Goal: Information Seeking & Learning: Check status

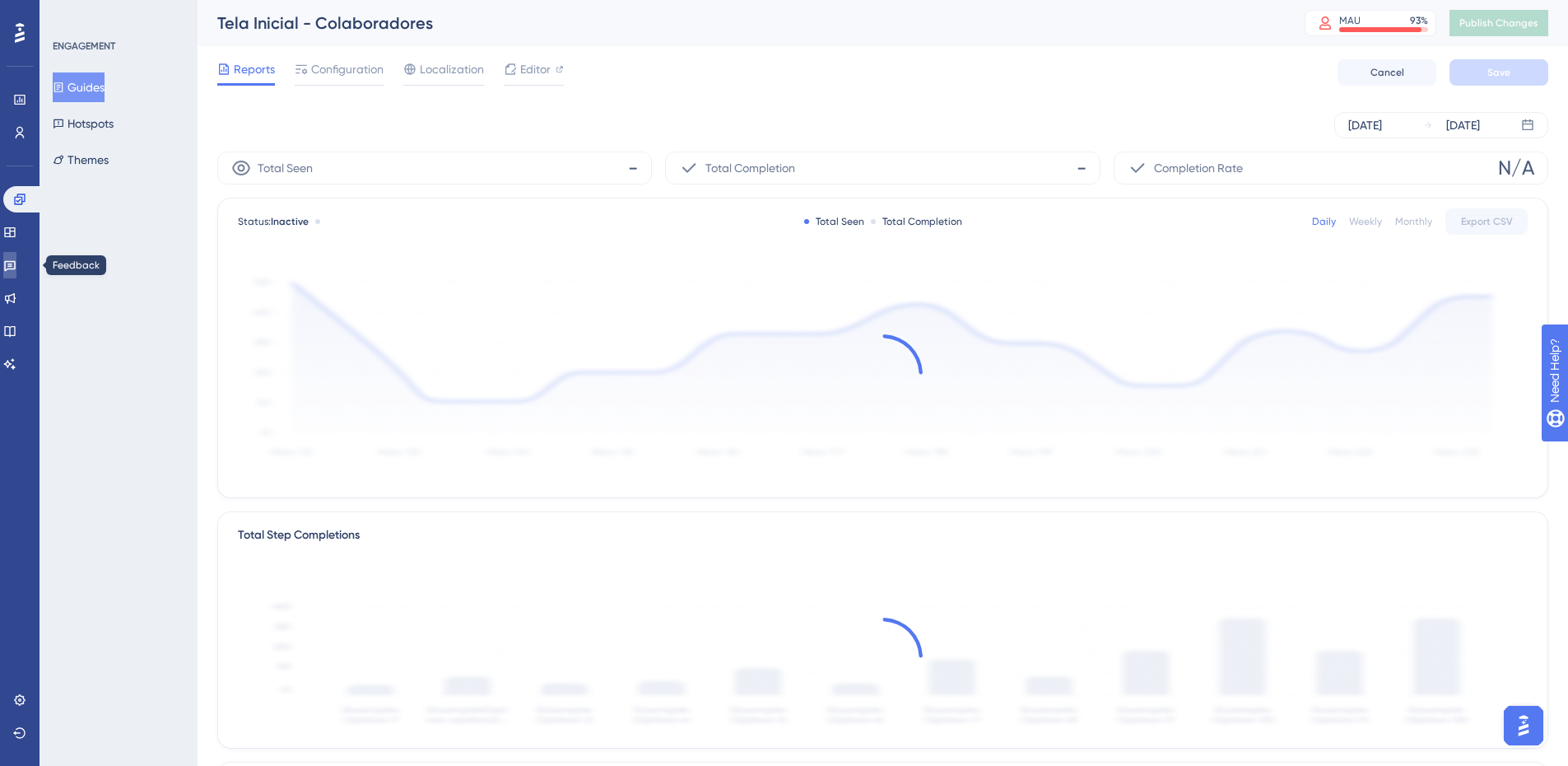
click at [15, 271] on icon at bounding box center [9, 267] width 11 height 11
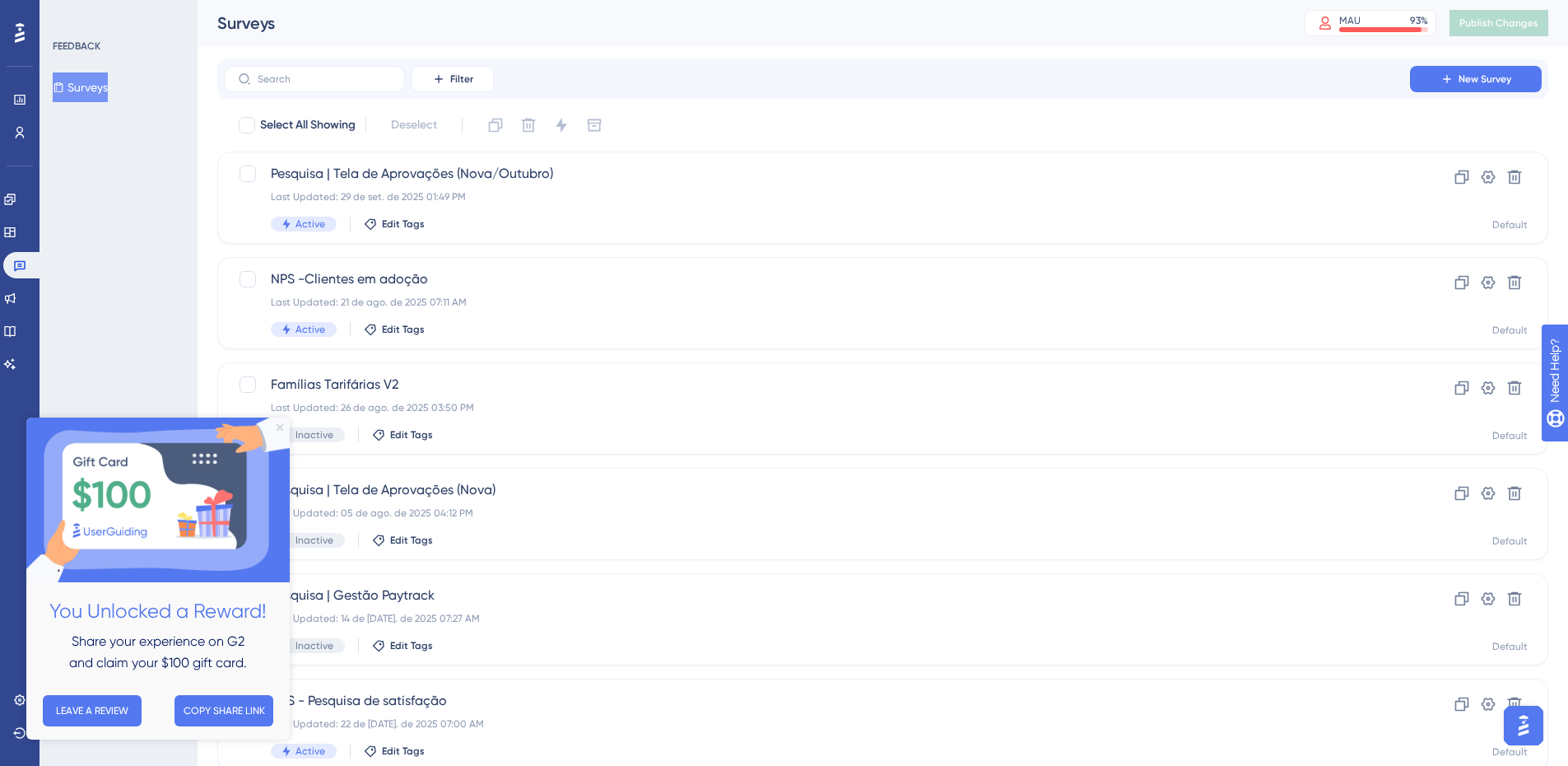
drag, startPoint x: 282, startPoint y: 427, endPoint x: 468, endPoint y: 673, distance: 308.4
click at [282, 427] on icon "Close Preview" at bounding box center [280, 427] width 7 height 7
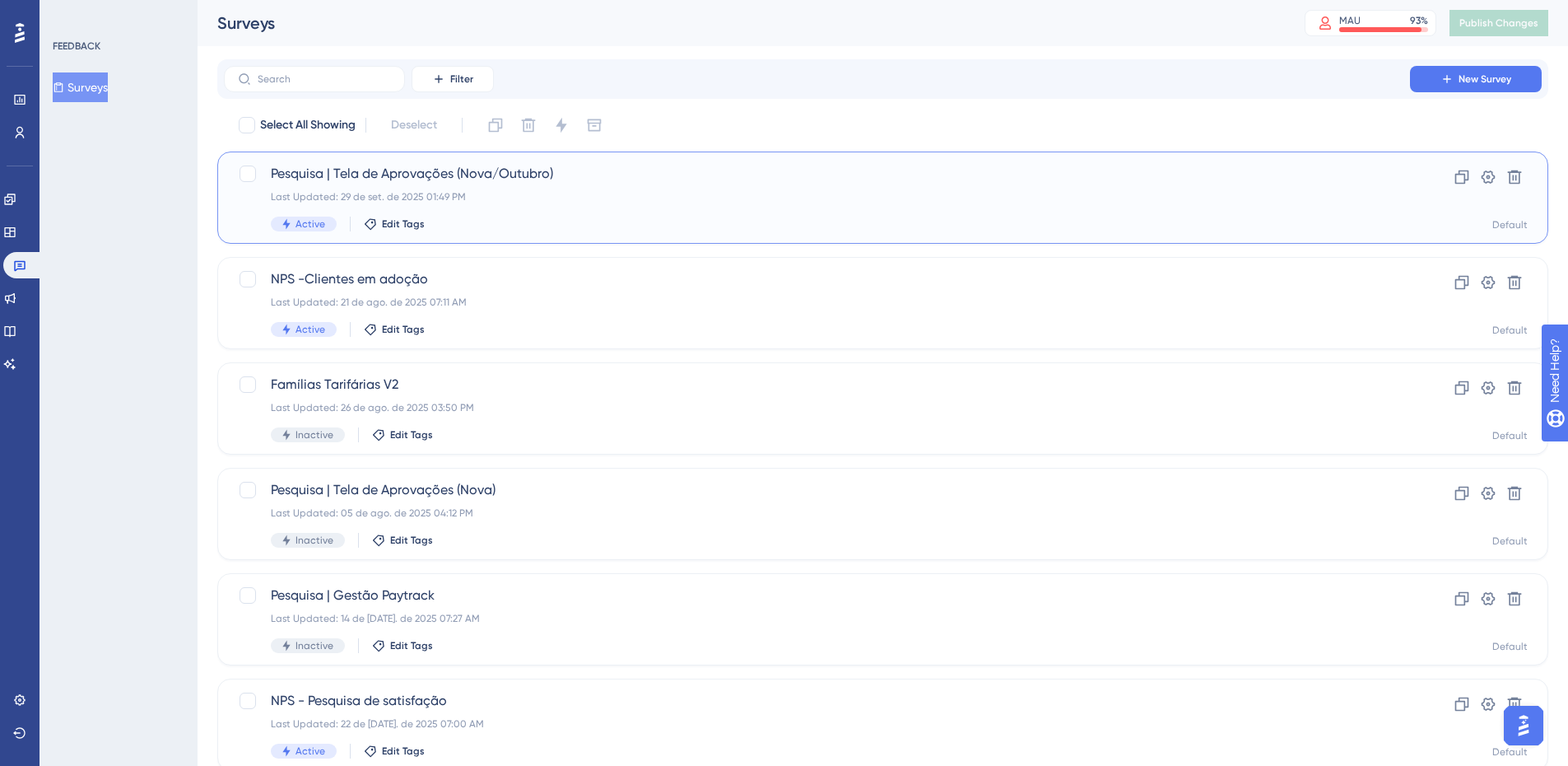
click at [645, 182] on span "Pesquisa | Tela de Aprovações (Nova/Outubro)" at bounding box center [816, 173] width 1092 height 20
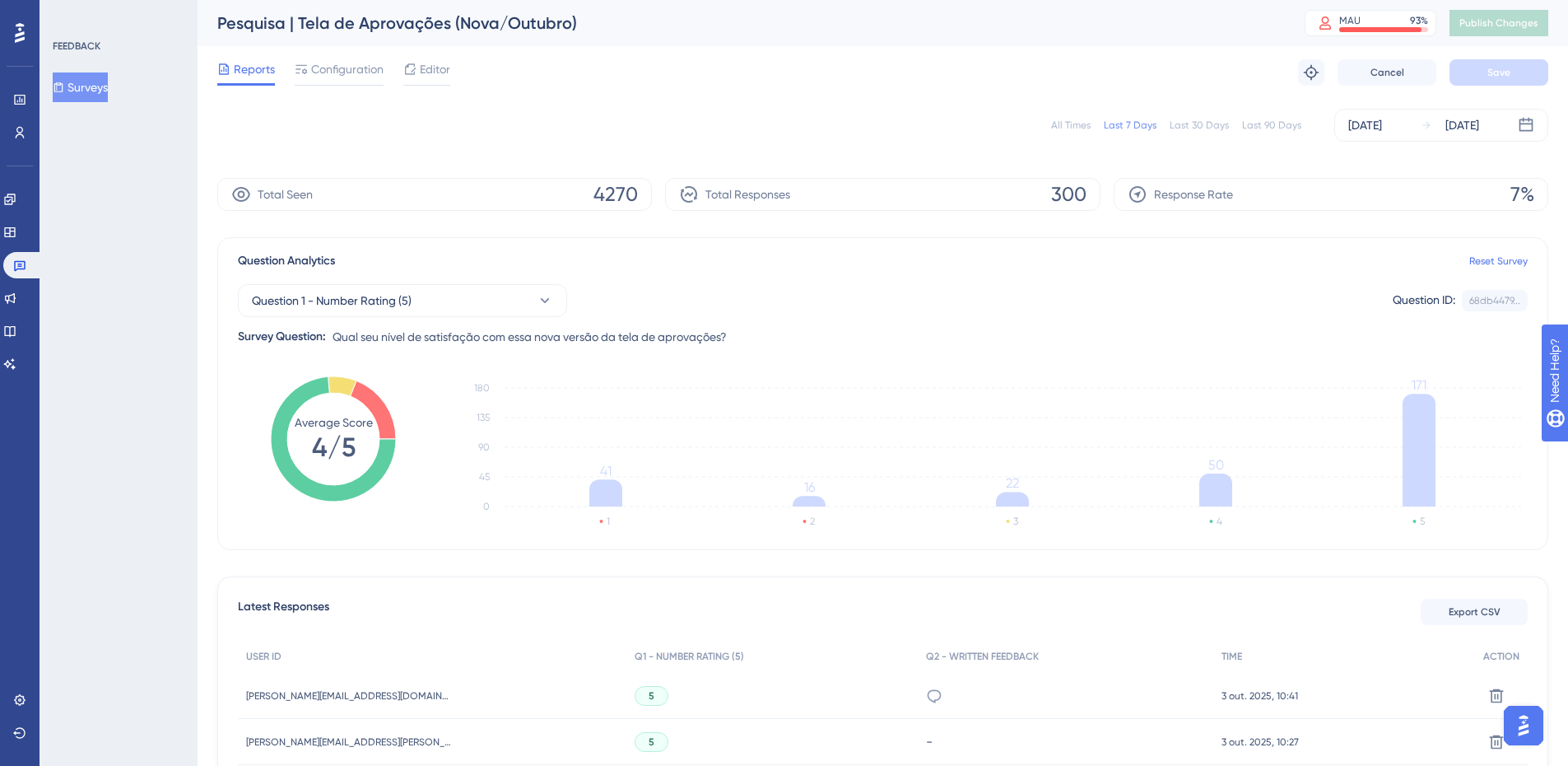
click at [1085, 124] on div "All Times" at bounding box center [1071, 125] width 40 height 13
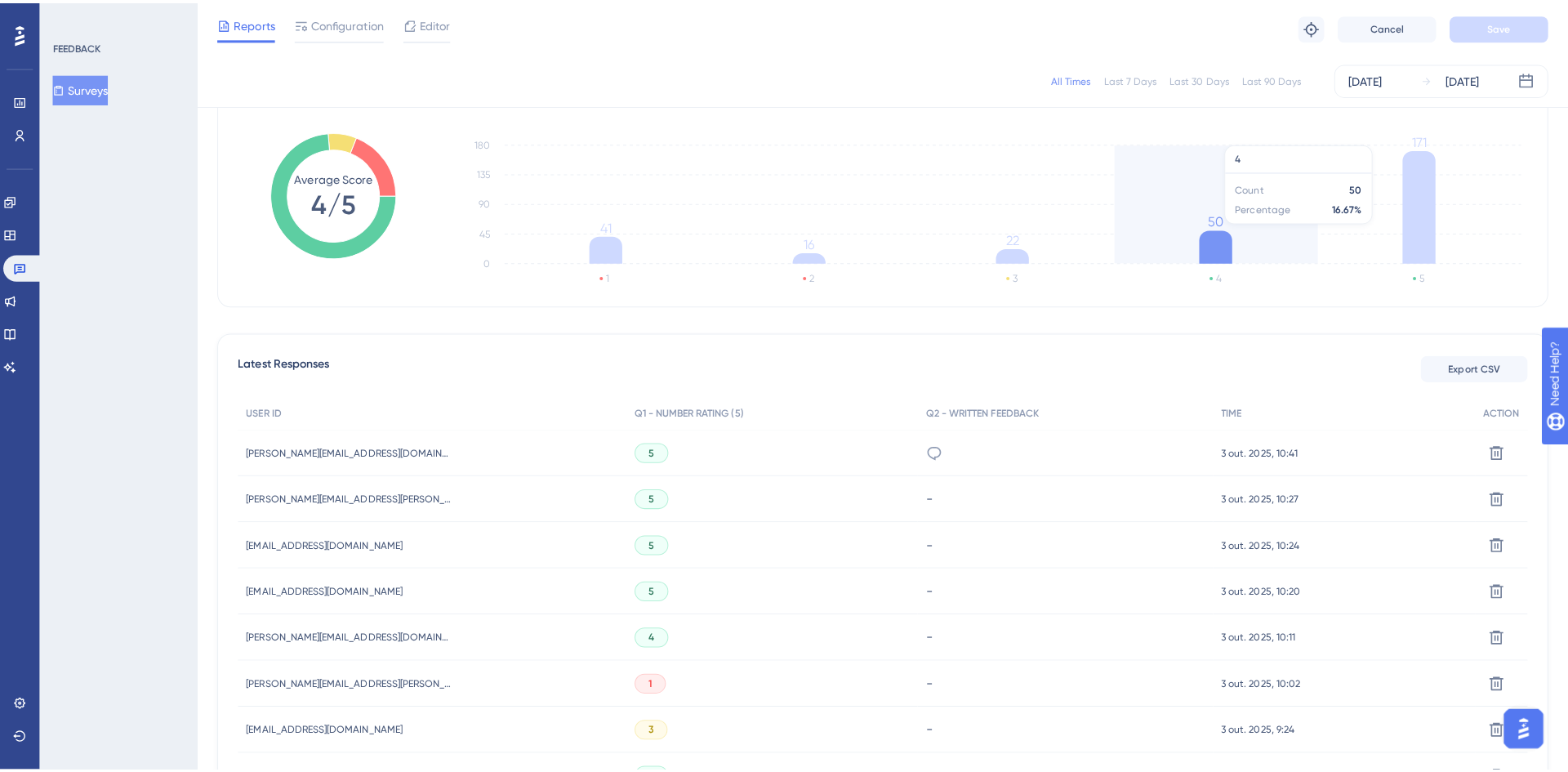
scroll to position [82, 0]
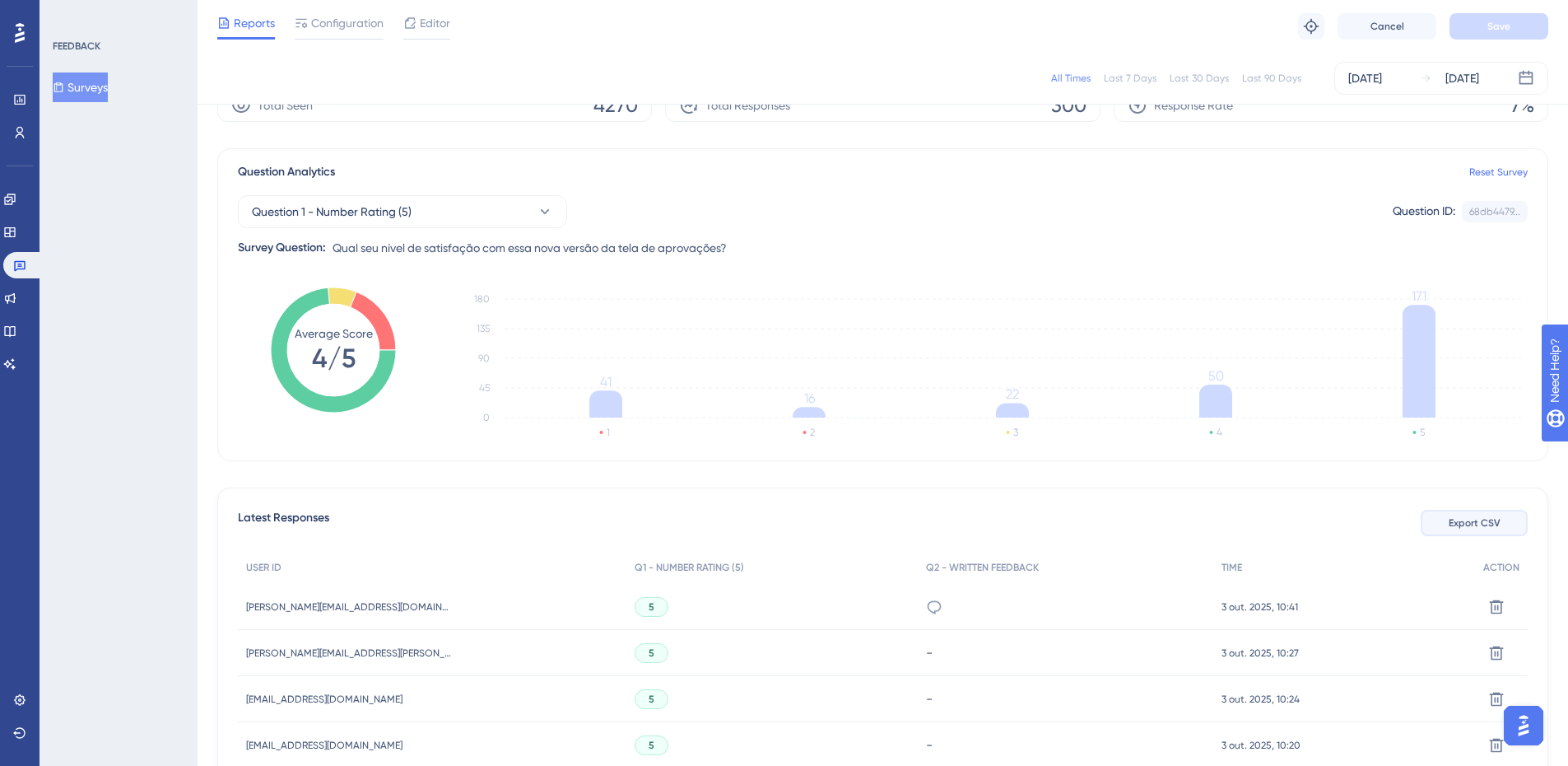
click at [1451, 524] on span "Export CSV" at bounding box center [1475, 522] width 52 height 13
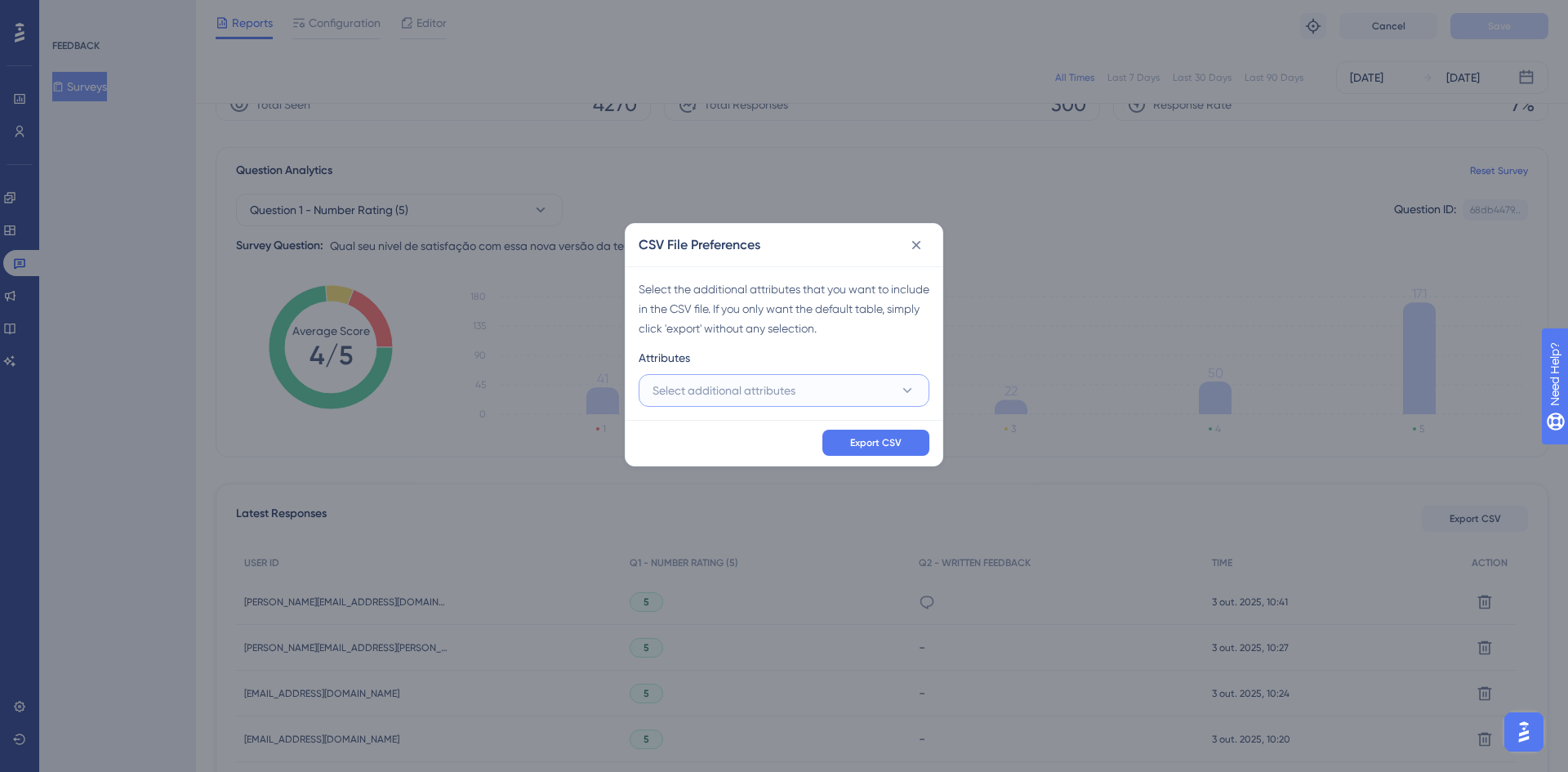
click at [740, 383] on span "Select additional attributes" at bounding box center [724, 390] width 143 height 19
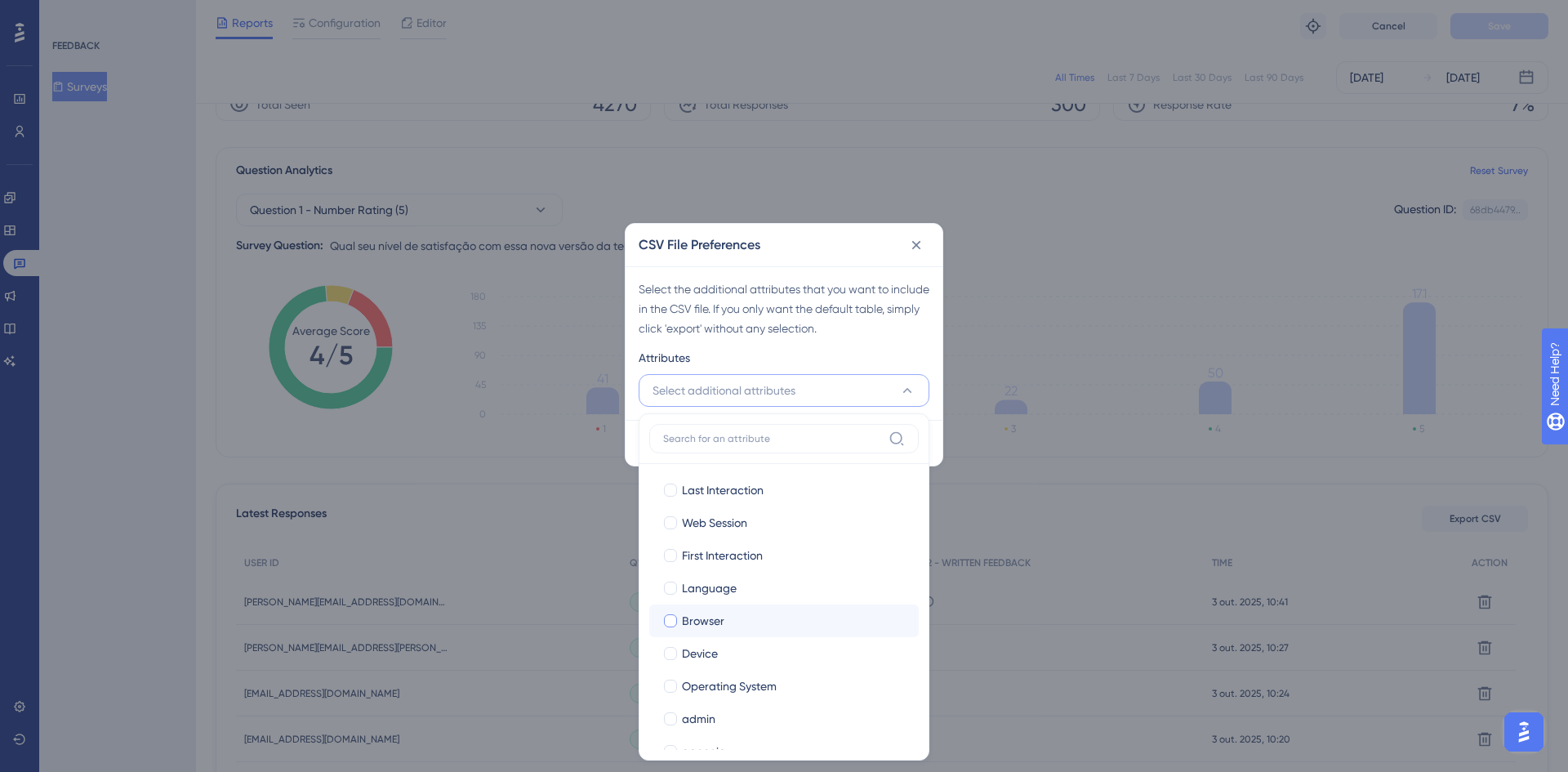
scroll to position [163, 0]
click at [712, 550] on span "admin" at bounding box center [699, 555] width 33 height 19
click at [705, 558] on span "admin" at bounding box center [699, 555] width 33 height 19
checkbox input "false"
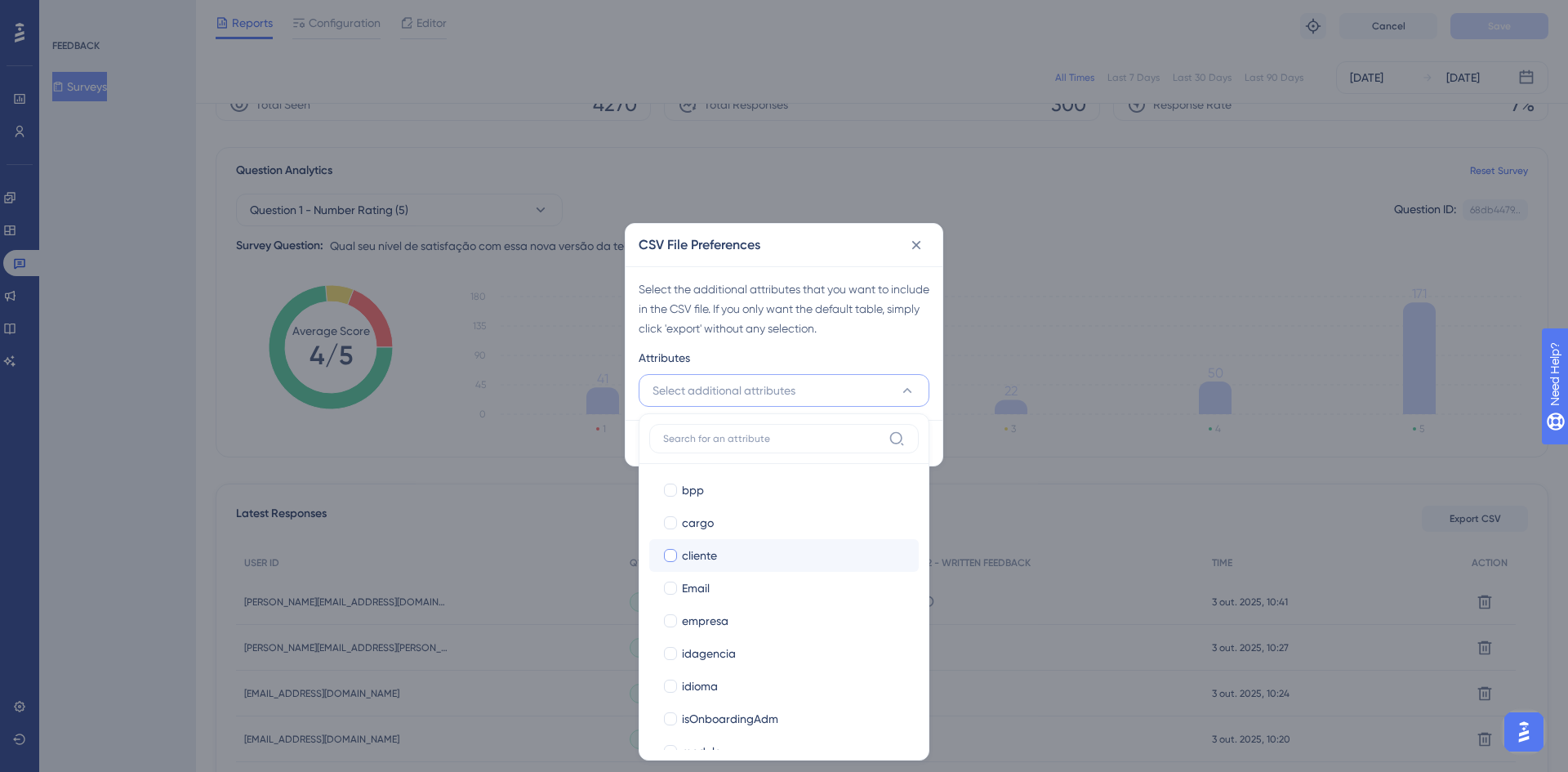
click at [706, 552] on span "cliente" at bounding box center [700, 555] width 35 height 19
checkbox input "true"
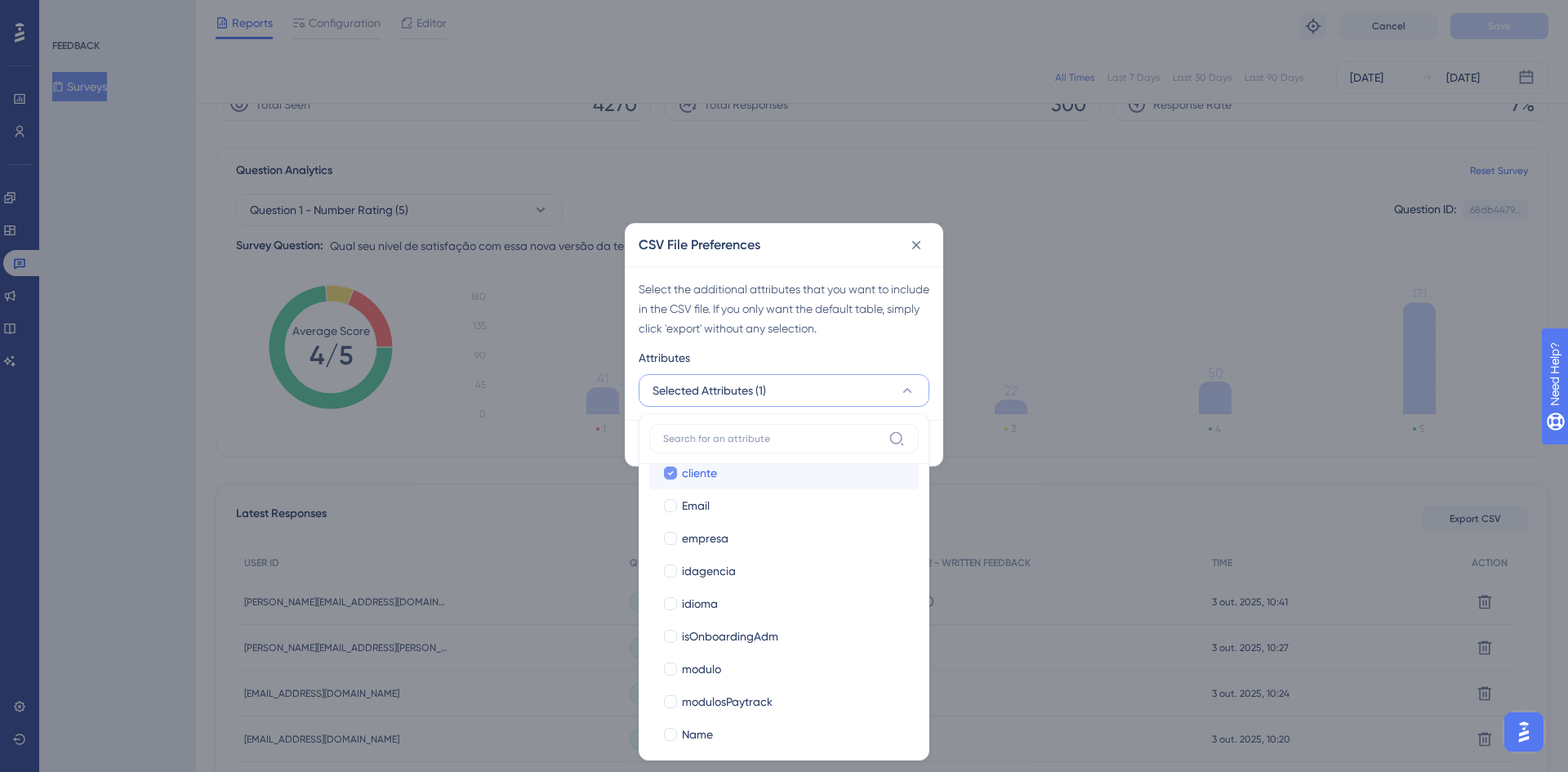
scroll to position [490, 0]
click at [716, 621] on span "modulosPaytrack" at bounding box center [727, 621] width 90 height 19
checkbox input "true"
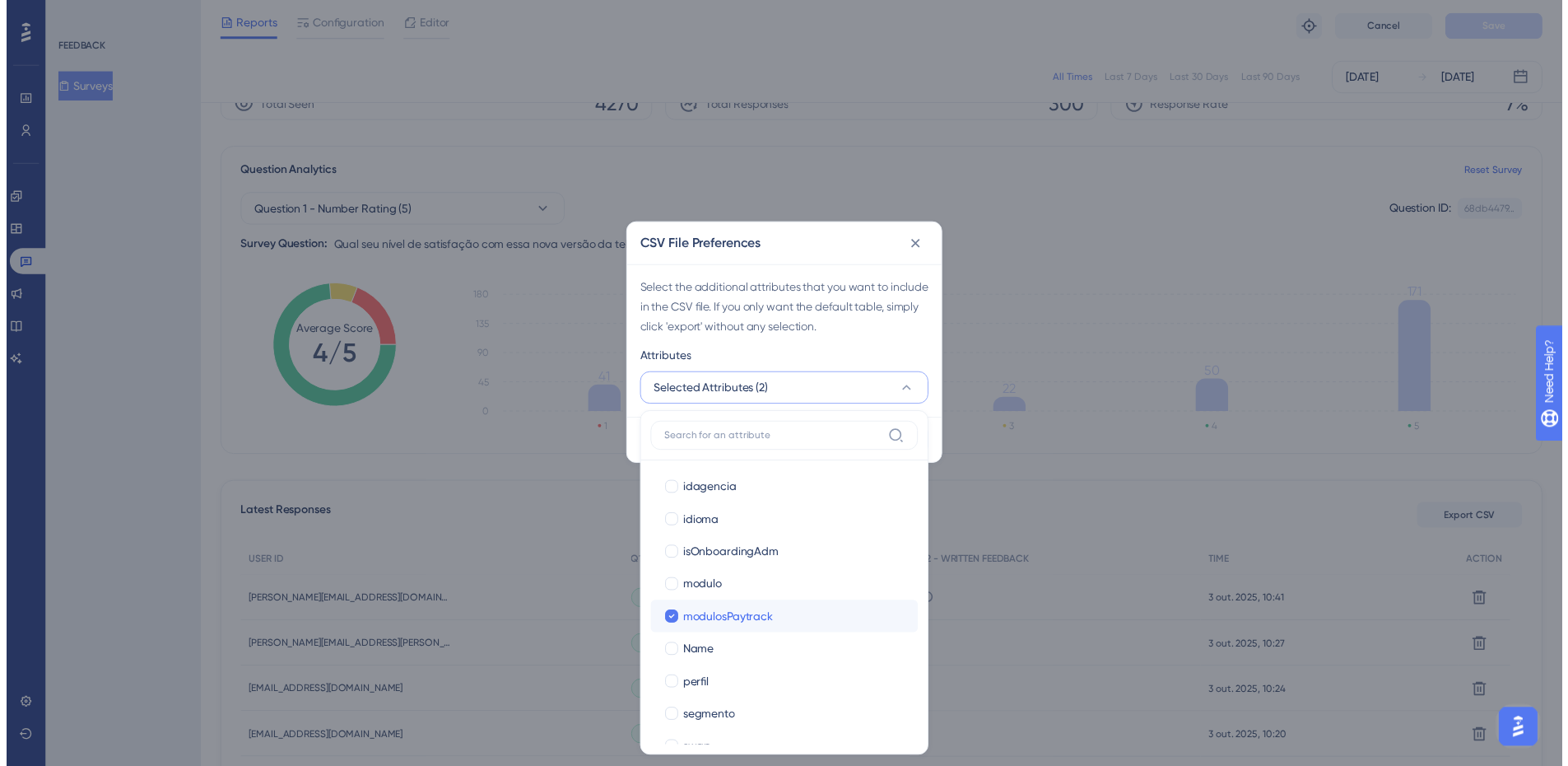
scroll to position [588, 0]
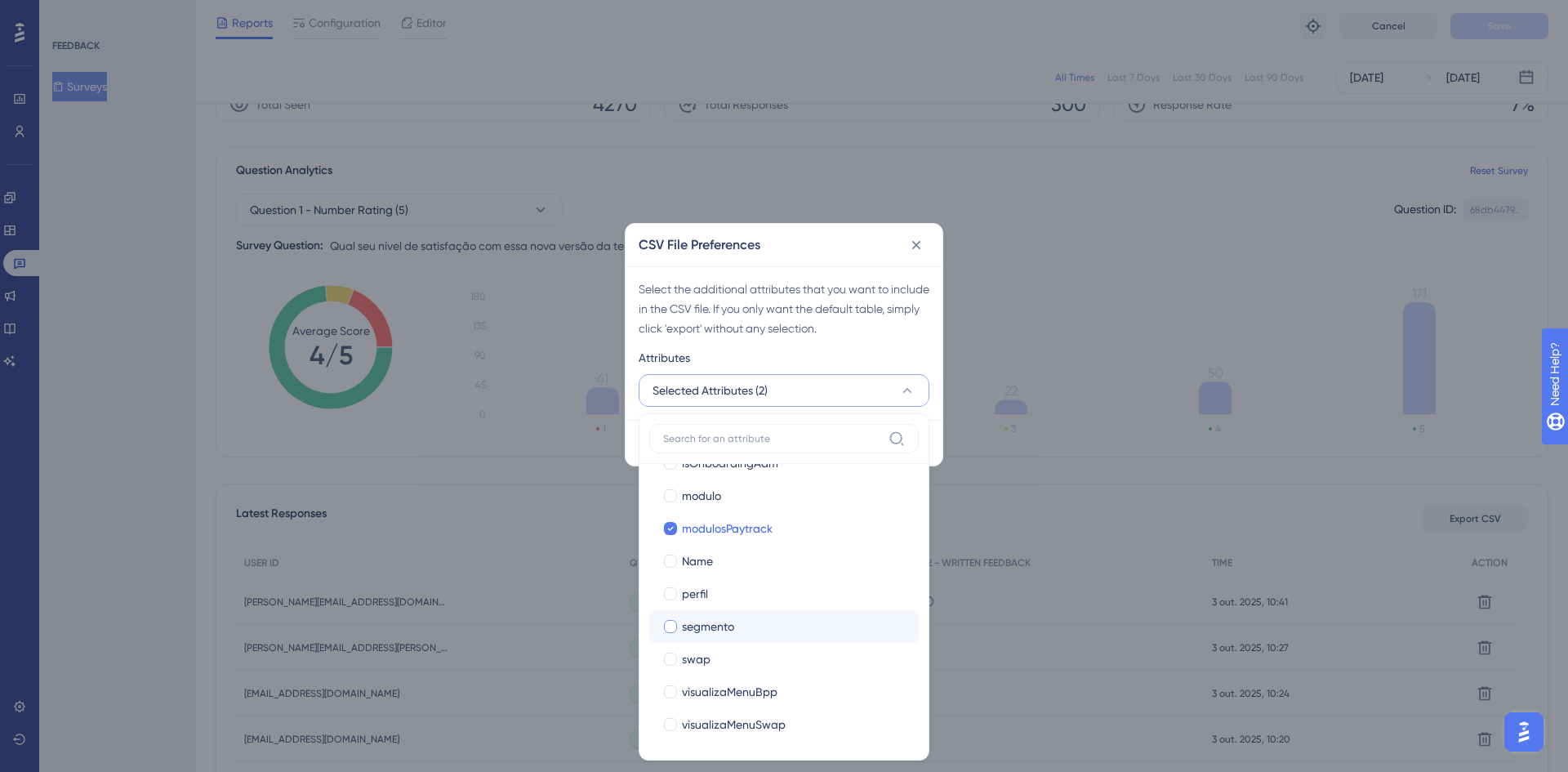
click at [753, 619] on div "segmento" at bounding box center [794, 626] width 224 height 19
checkbox input "true"
click at [855, 354] on div "Attributes" at bounding box center [784, 361] width 290 height 26
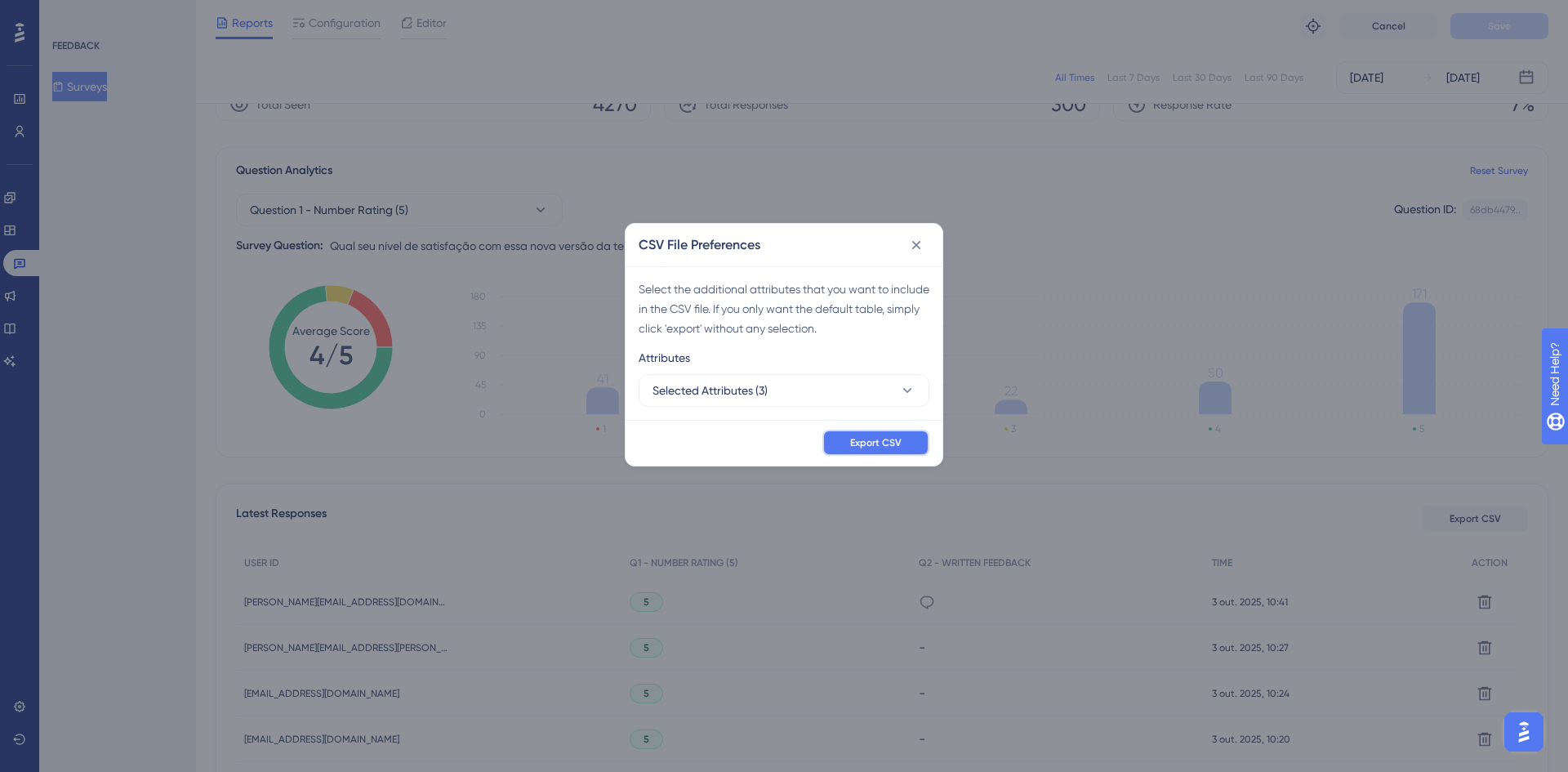
click at [871, 443] on span "Export CSV" at bounding box center [876, 443] width 52 height 13
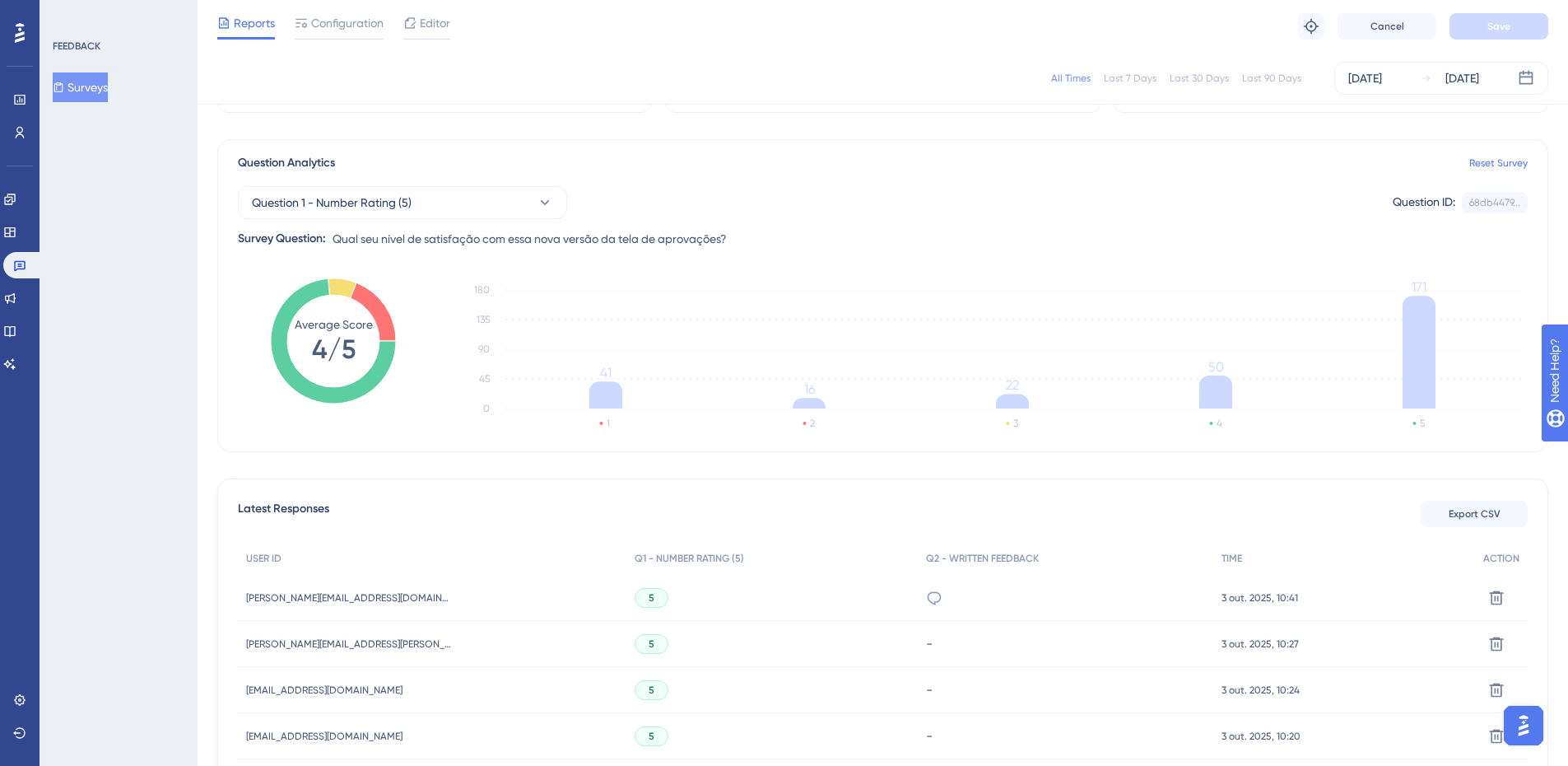
scroll to position [0, 0]
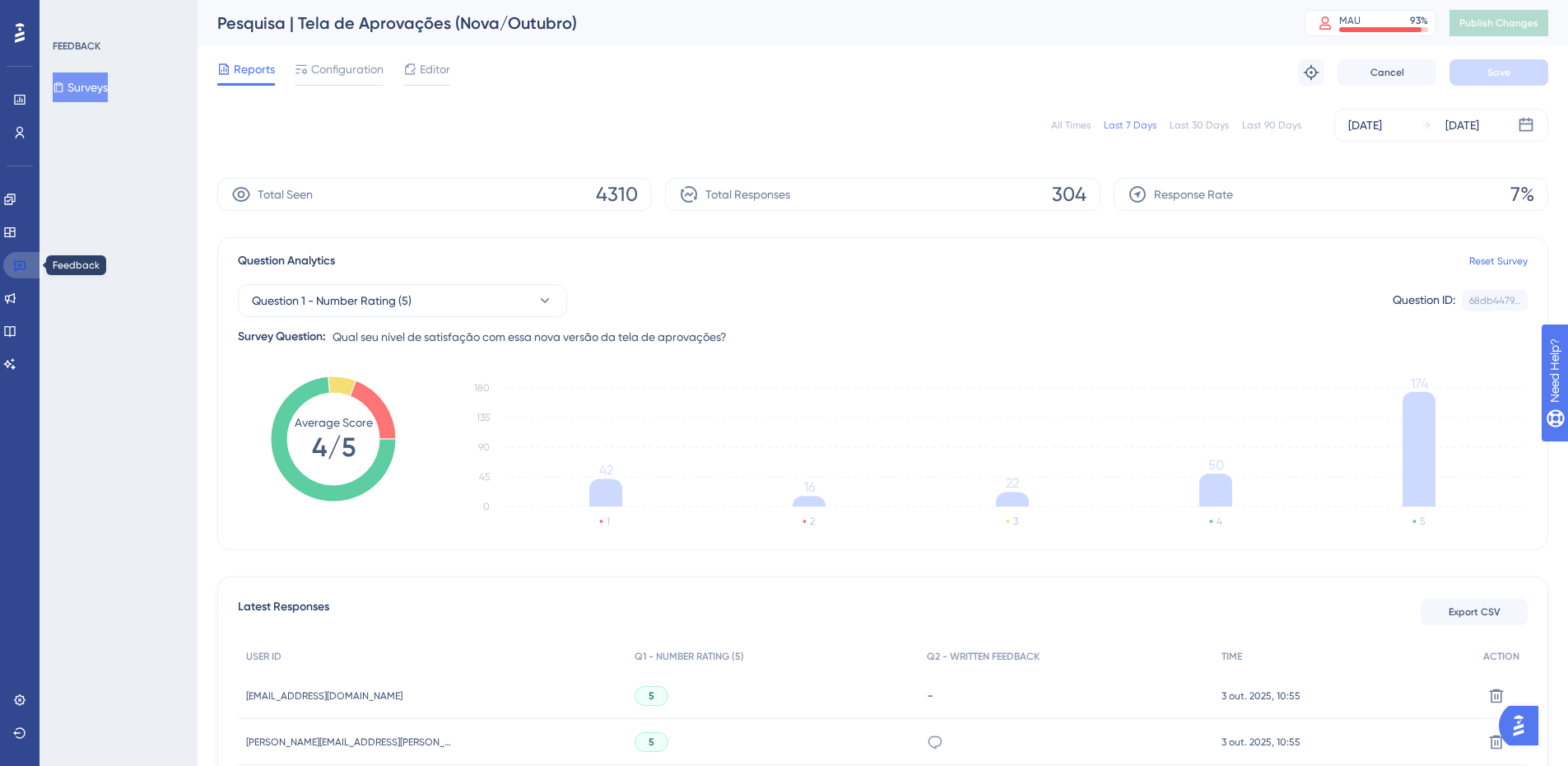
click at [26, 268] on link at bounding box center [23, 265] width 40 height 26
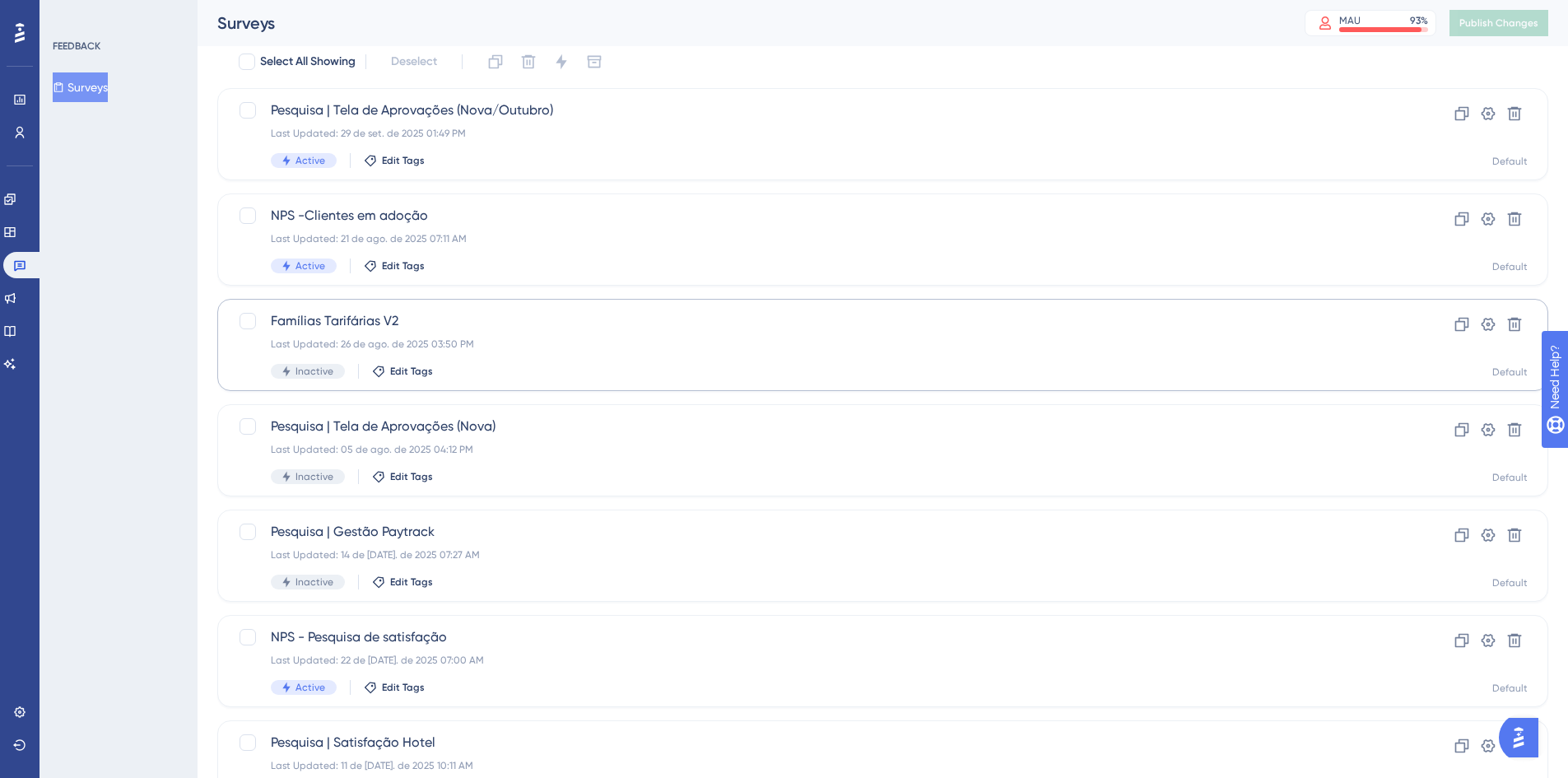
scroll to position [83, 0]
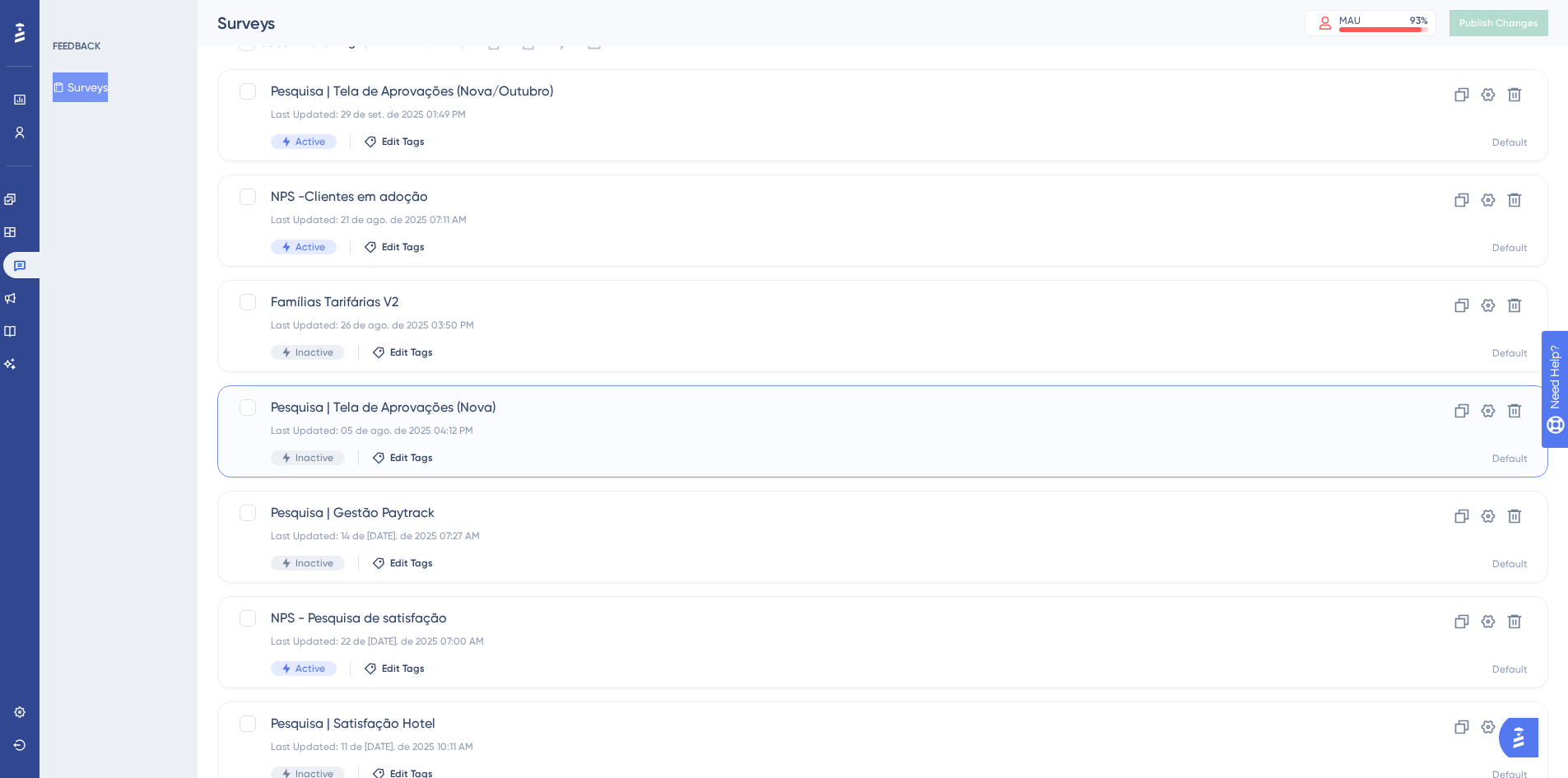
click at [593, 426] on div "Last Updated: 05 de ago. de 2025 04:12 PM" at bounding box center [816, 430] width 1092 height 13
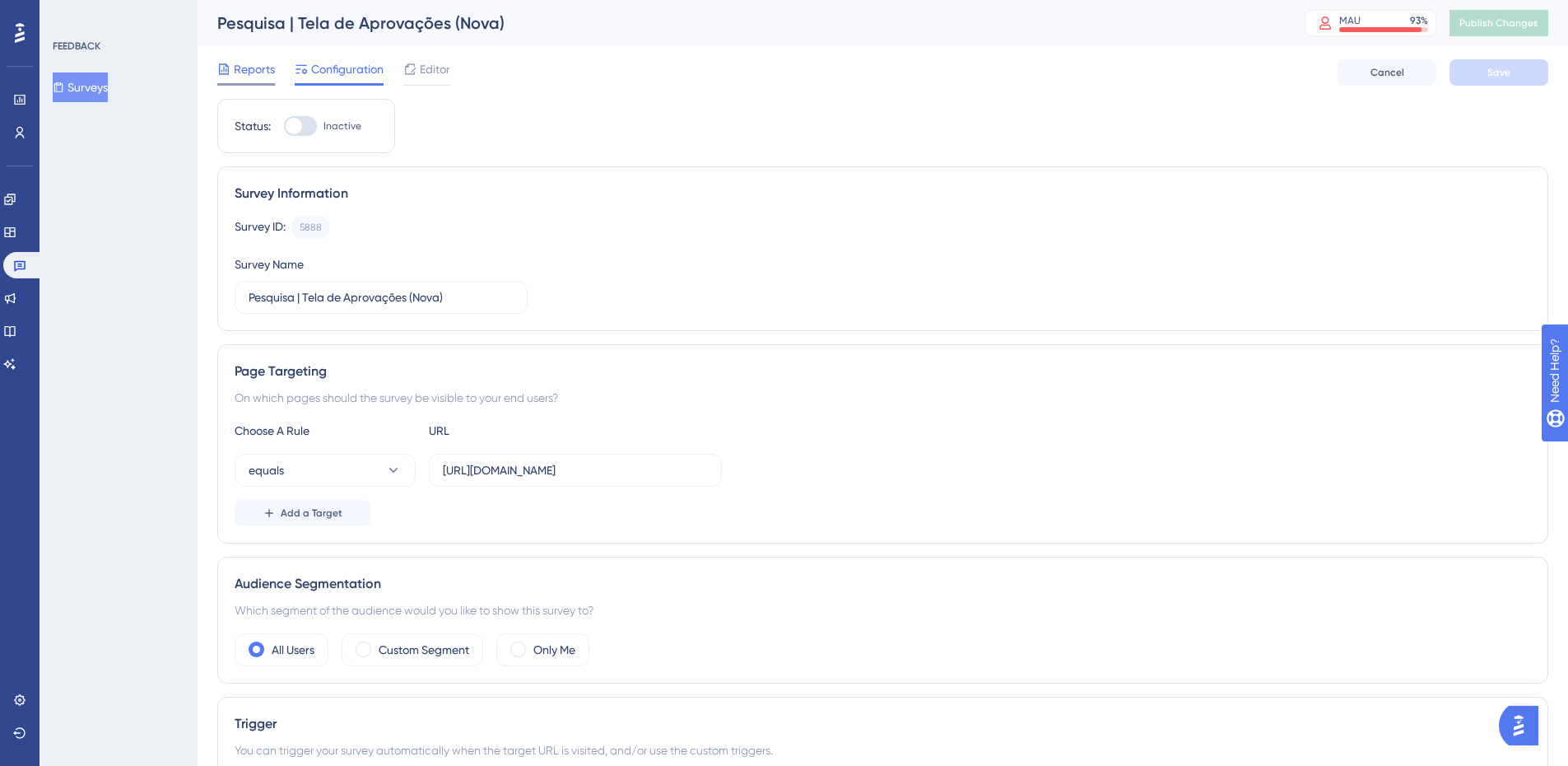
click at [257, 82] on div "Reports" at bounding box center [246, 73] width 58 height 26
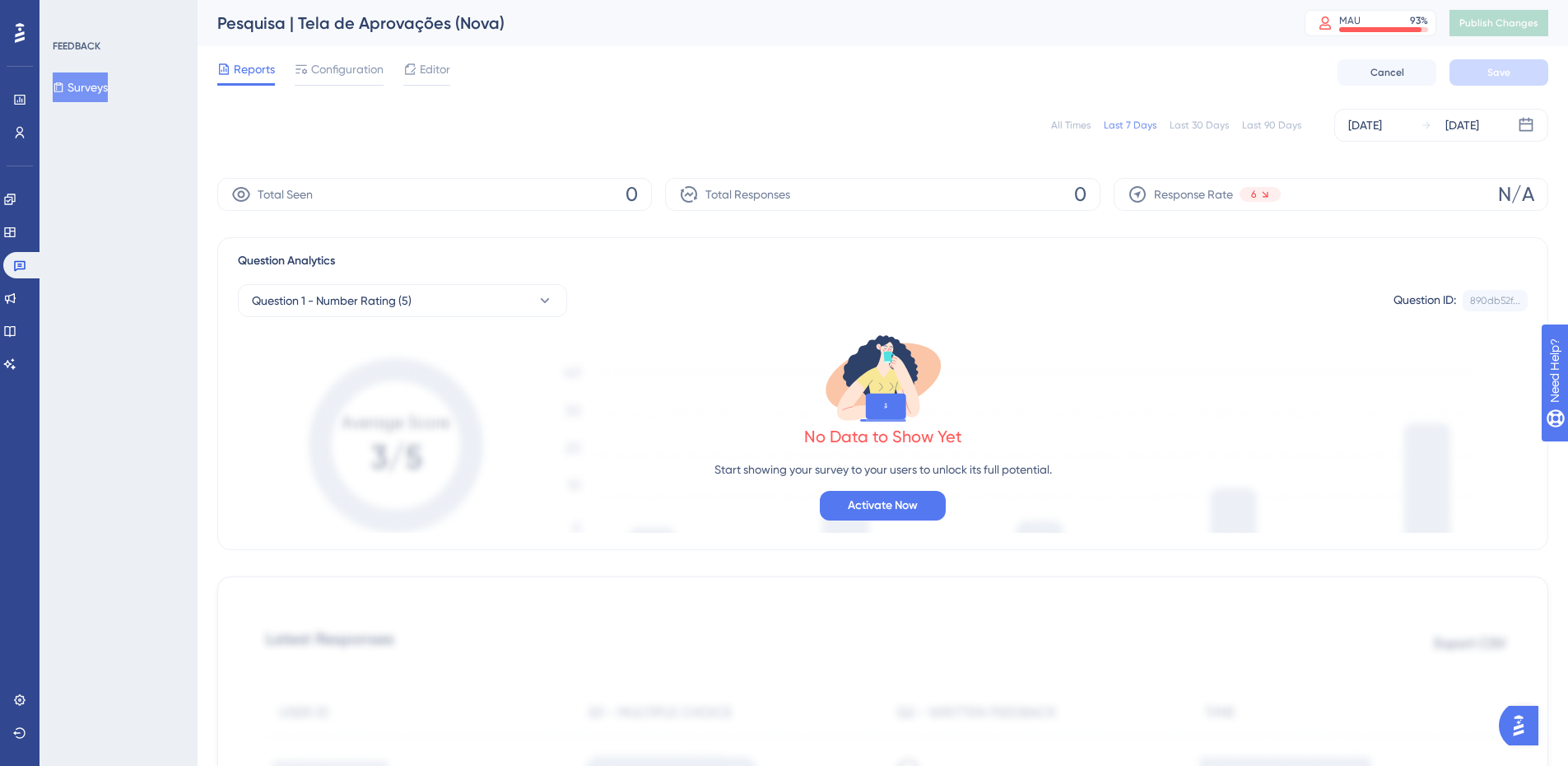
click at [1073, 125] on div "All Times" at bounding box center [1071, 125] width 40 height 13
click at [26, 289] on link at bounding box center [20, 297] width 33 height 26
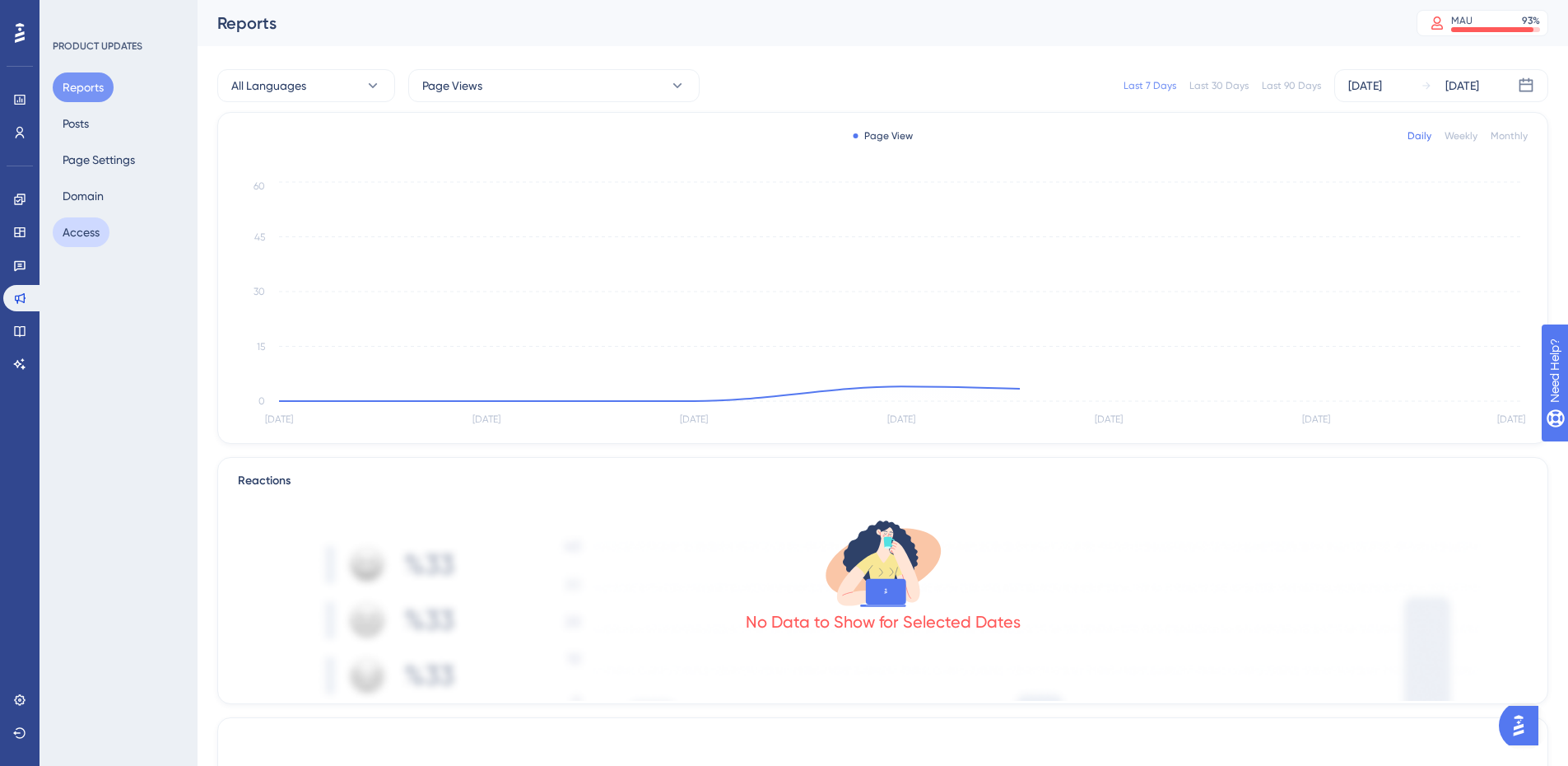
click at [86, 234] on button "Access" at bounding box center [81, 232] width 57 height 30
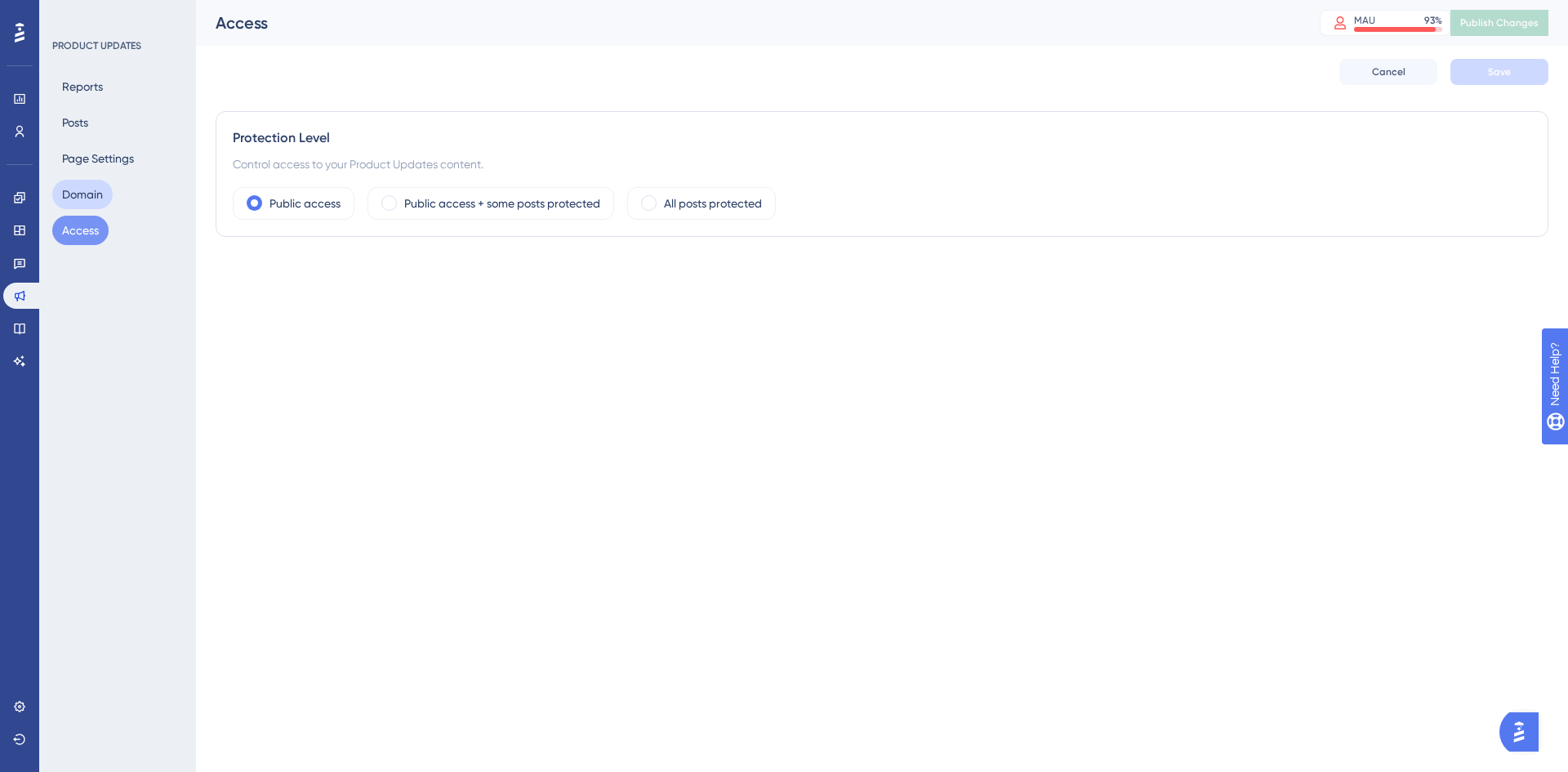
click at [88, 204] on button "Domain" at bounding box center [83, 195] width 61 height 30
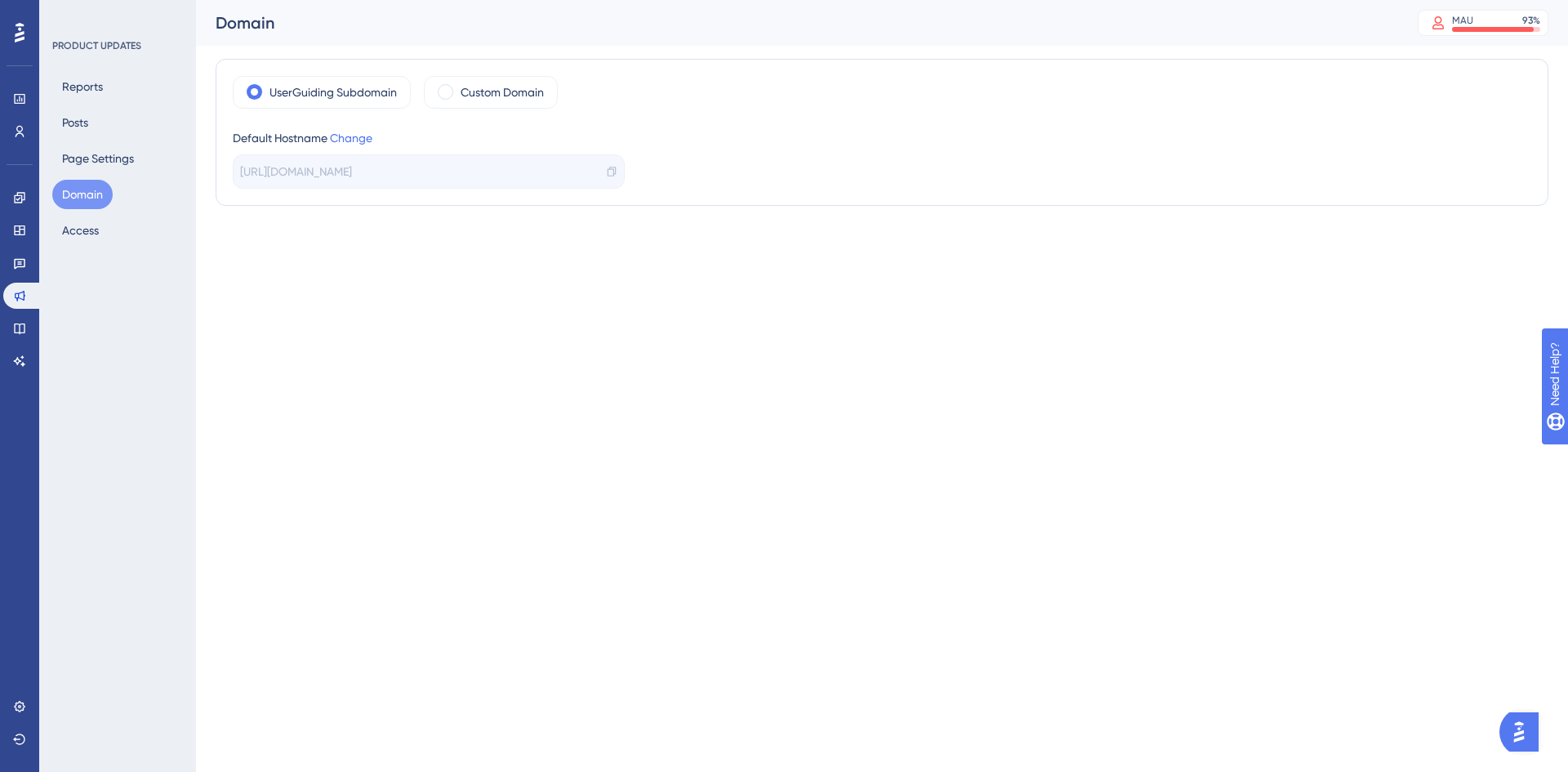
click at [100, 128] on div "Reports Posts Page Settings Domain Access" at bounding box center [119, 159] width 133 height 173
click at [89, 160] on button "Page Settings" at bounding box center [98, 159] width 91 height 30
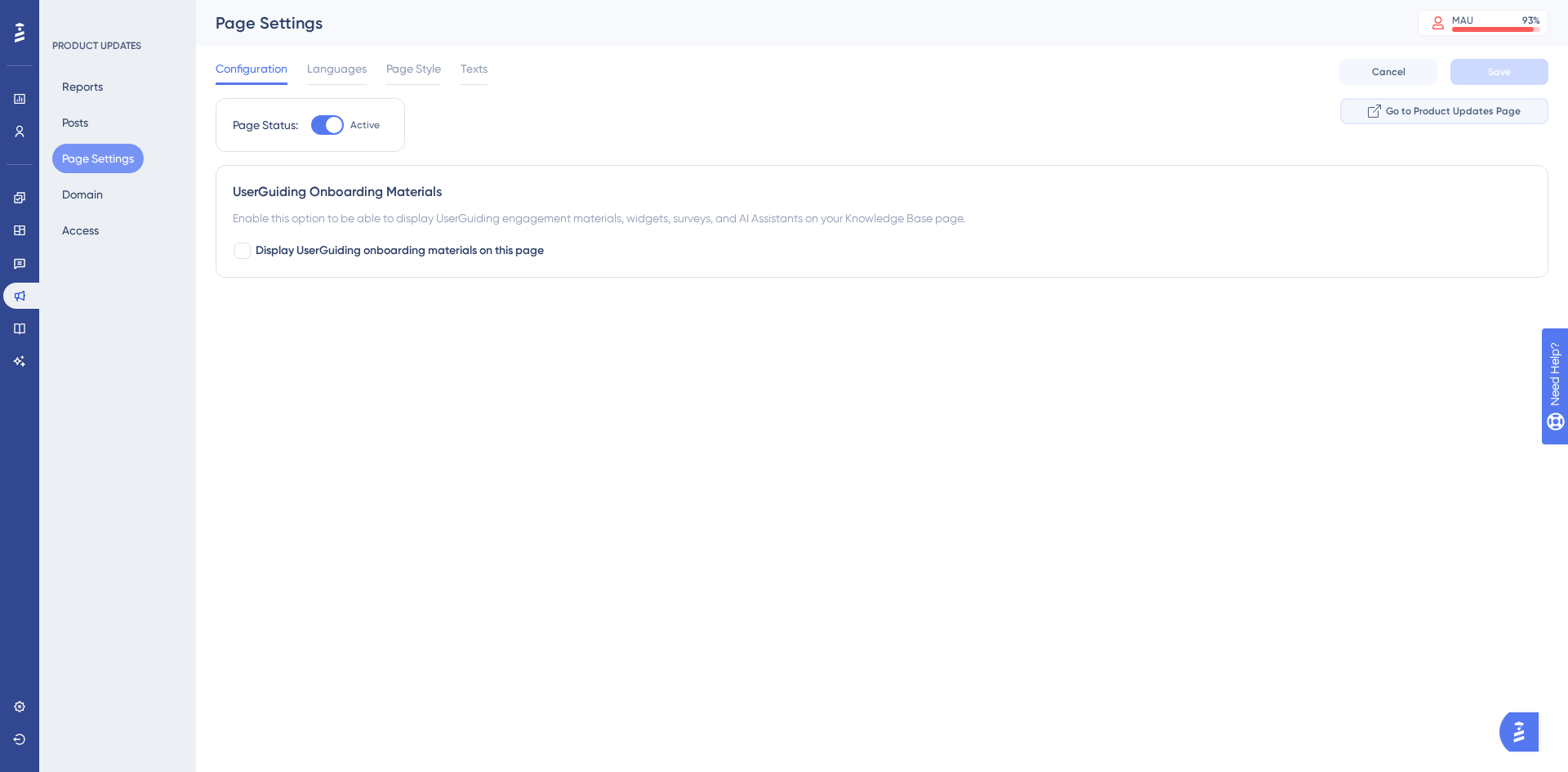
click at [1412, 112] on span "Go to Product Updates Page" at bounding box center [1453, 111] width 135 height 13
click at [76, 121] on button "Posts" at bounding box center [76, 123] width 46 height 30
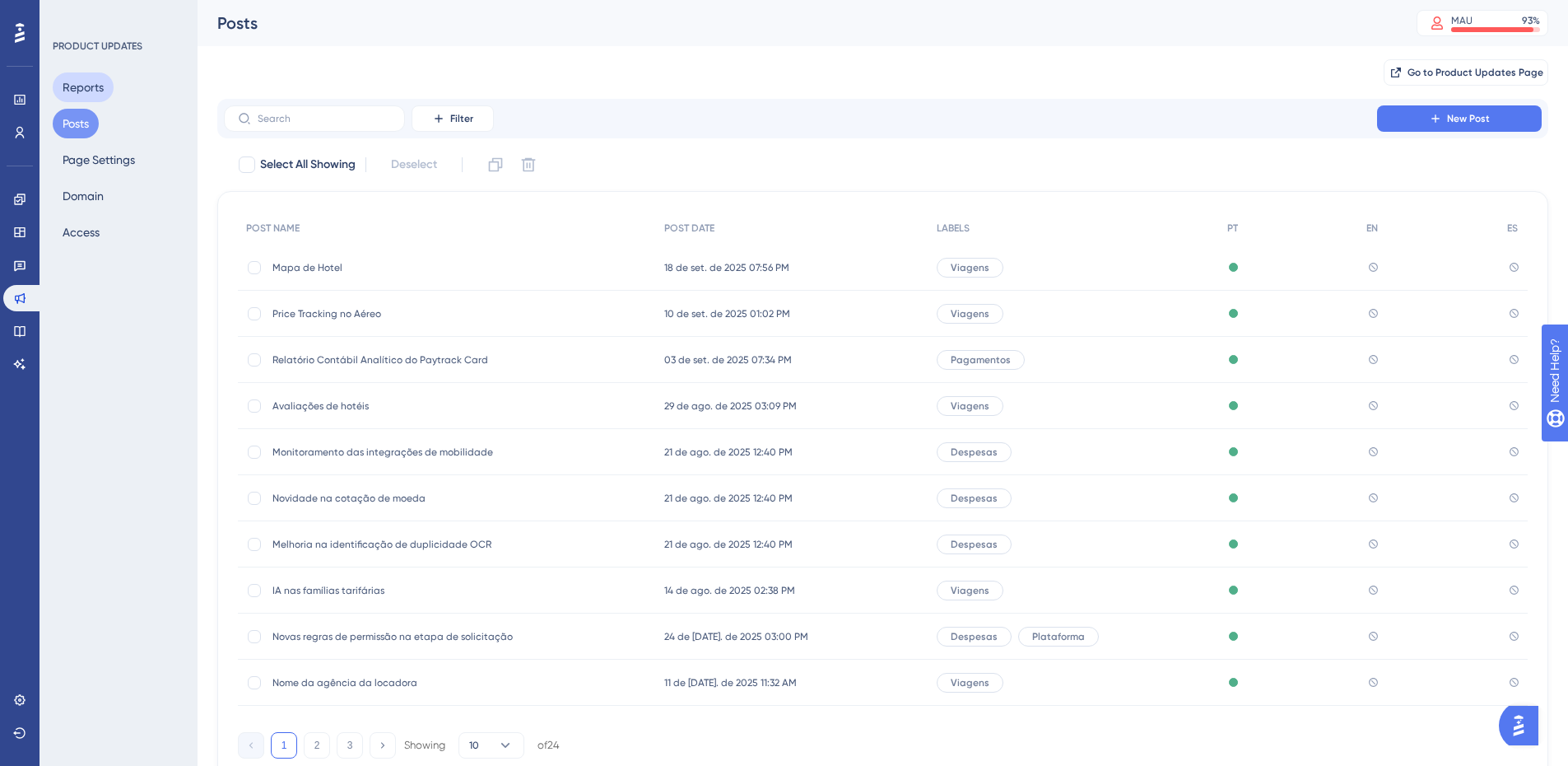
click at [91, 84] on button "Reports" at bounding box center [84, 87] width 61 height 30
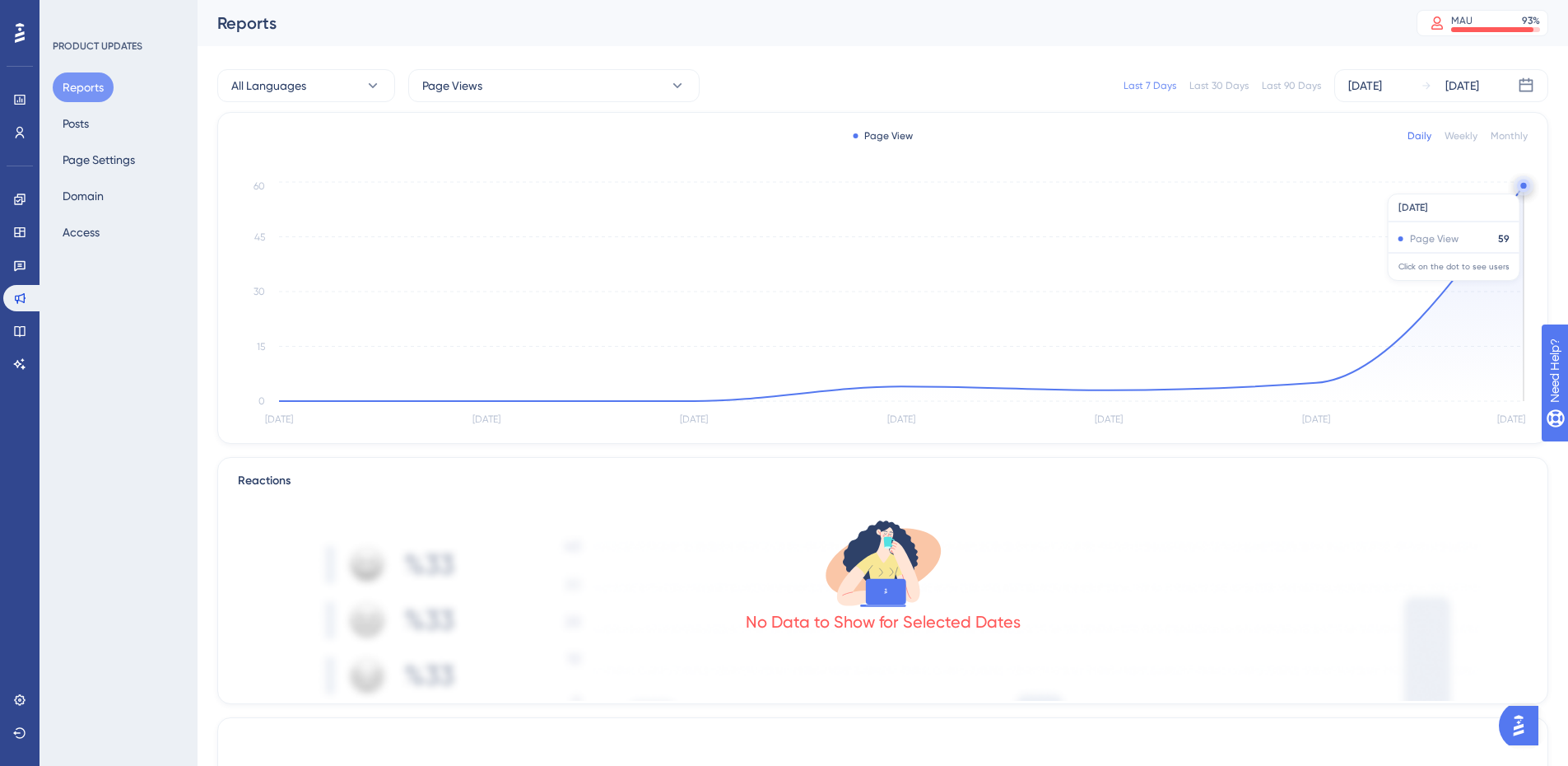
click at [1522, 185] on circle at bounding box center [1523, 186] width 6 height 6
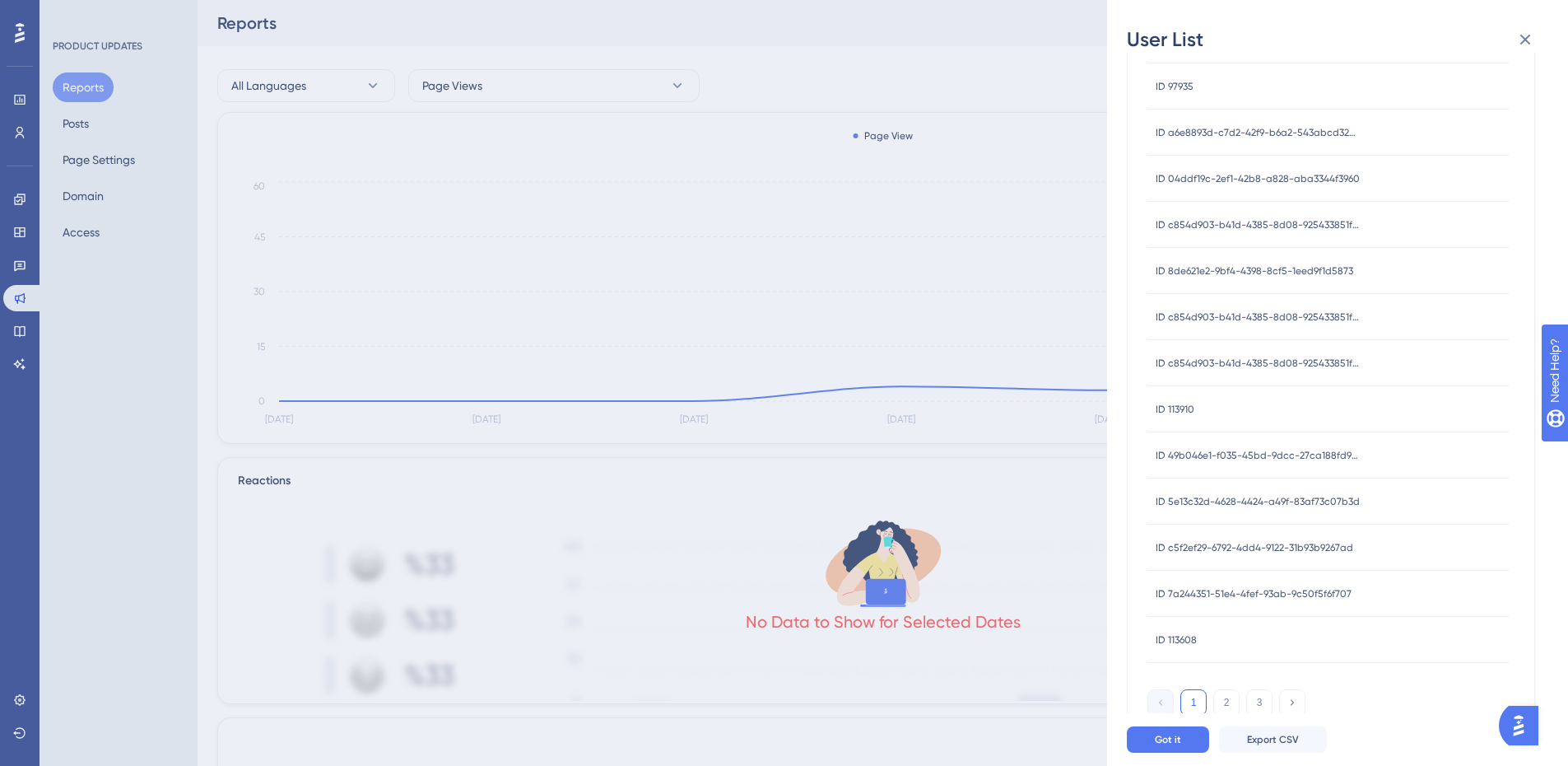
scroll to position [442, 0]
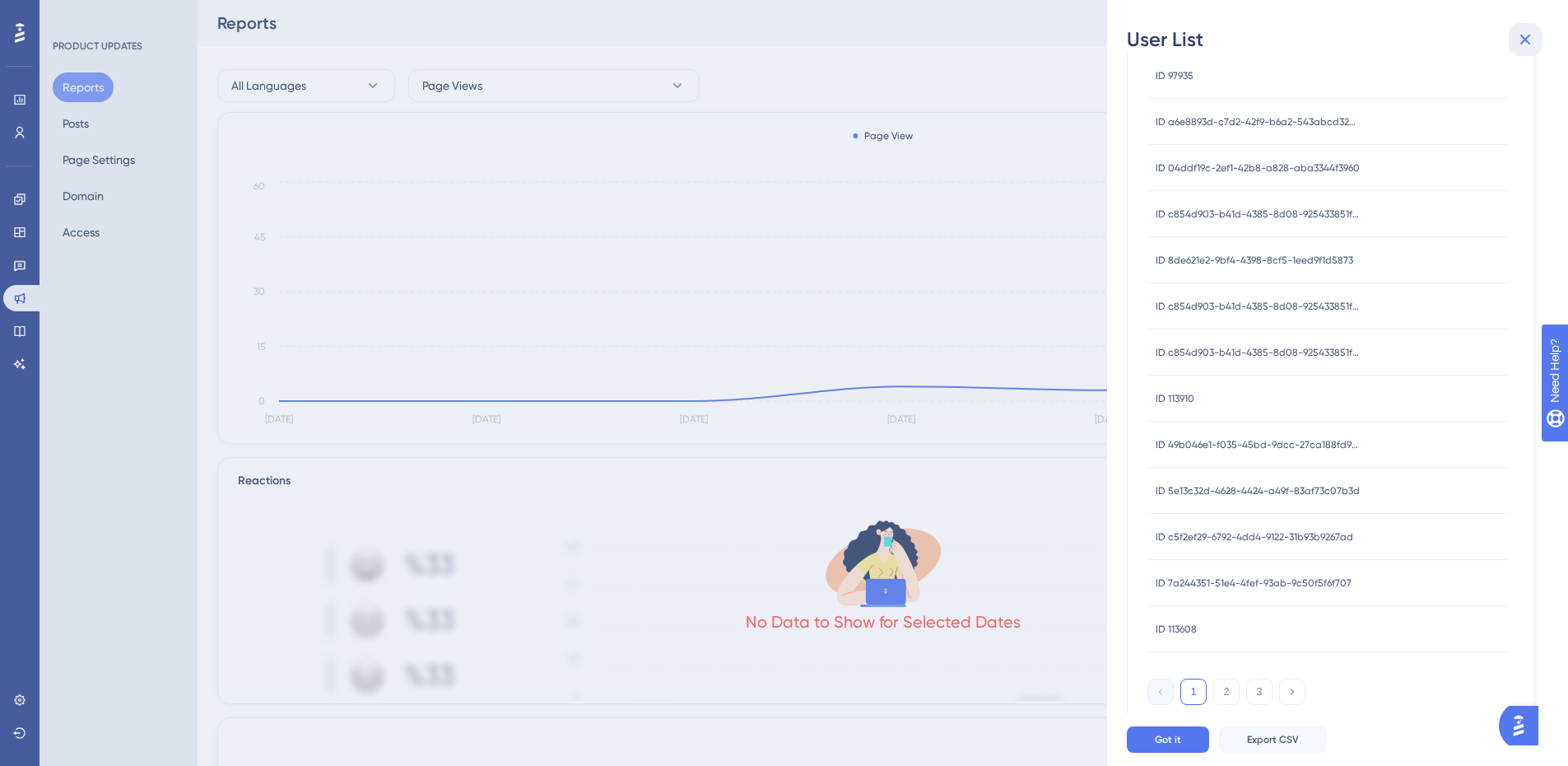
click at [1532, 42] on icon at bounding box center [1525, 39] width 20 height 20
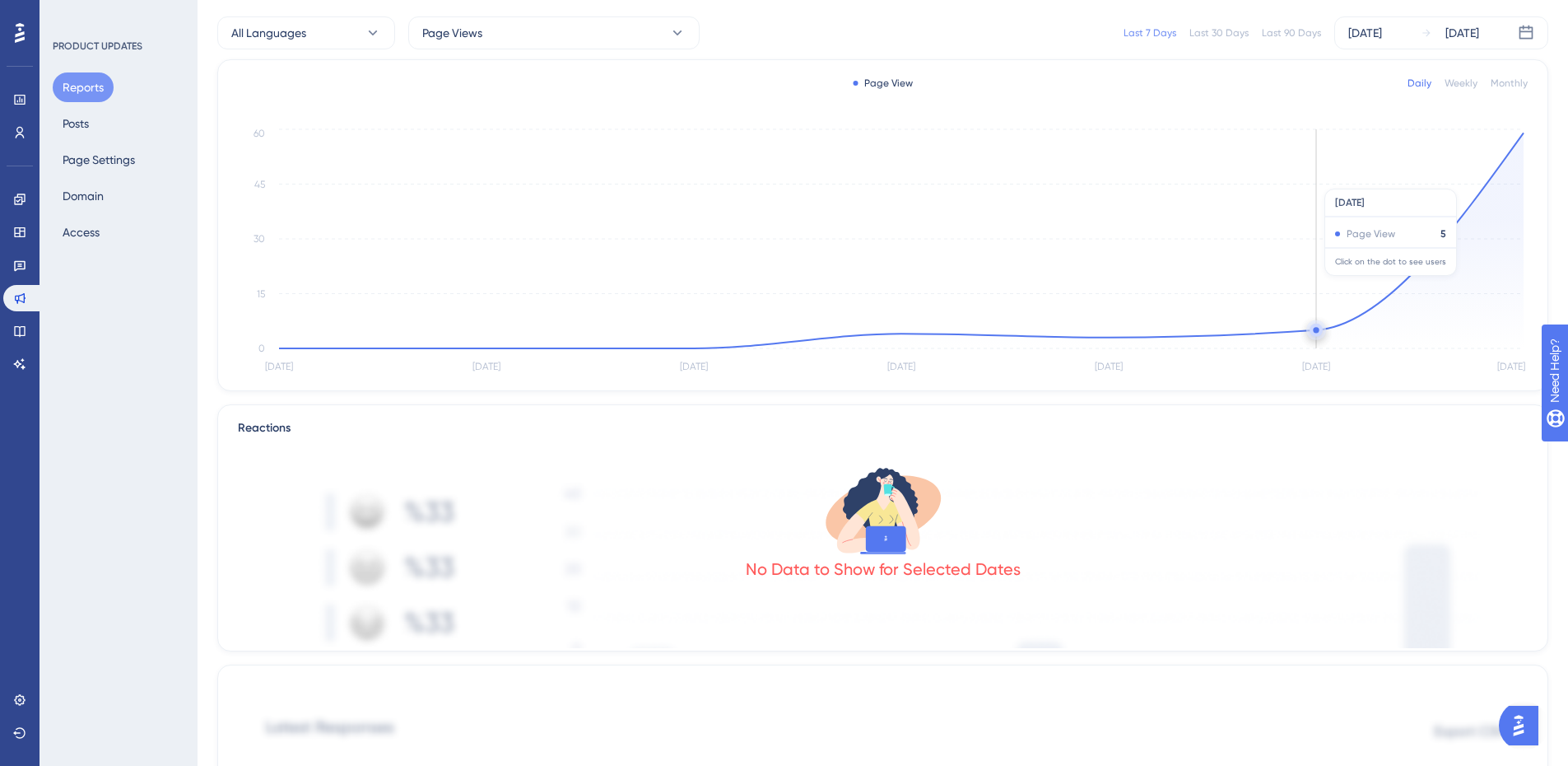
scroll to position [0, 0]
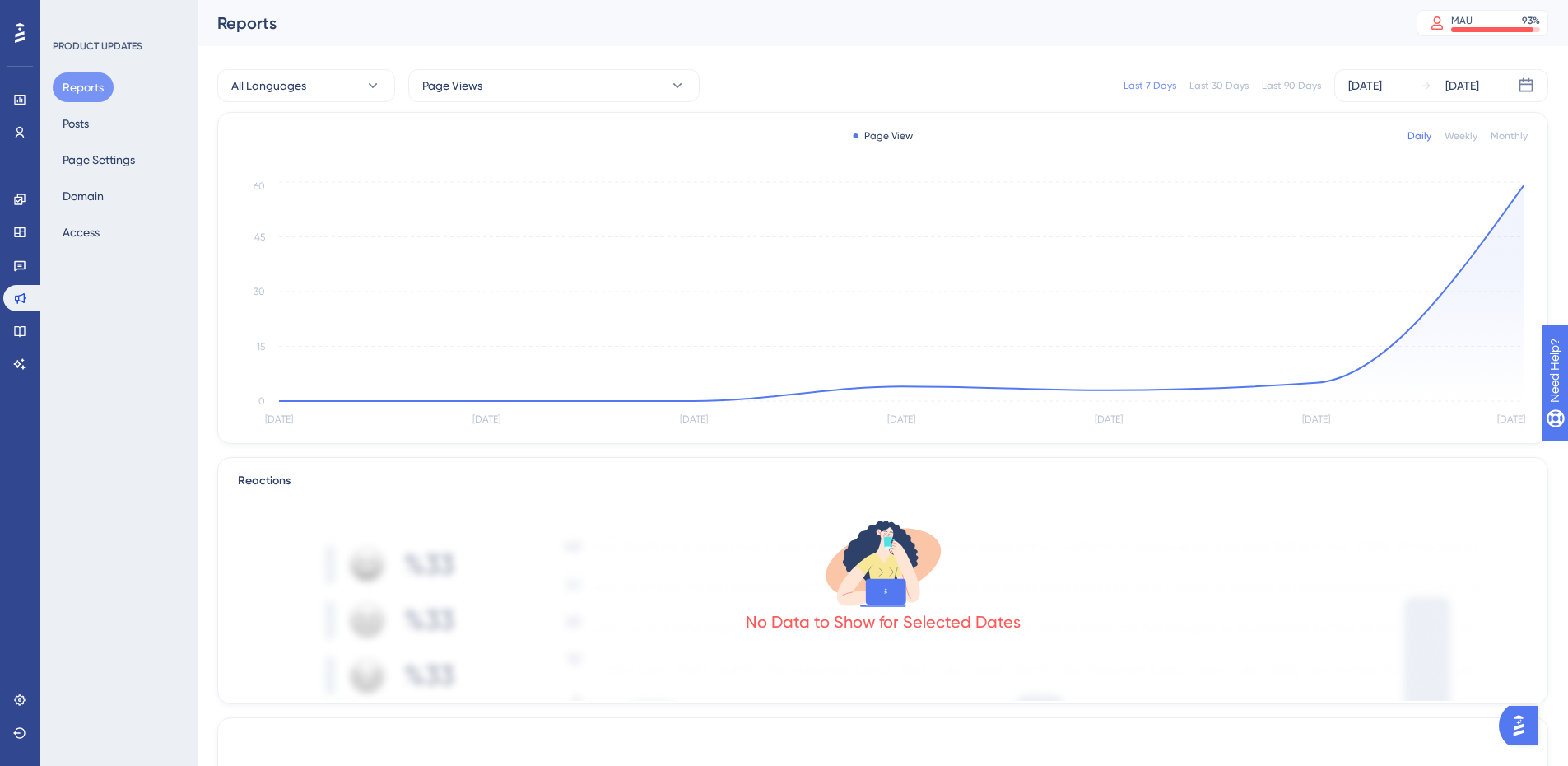
click at [1271, 87] on div "Last 90 Days" at bounding box center [1292, 86] width 59 height 13
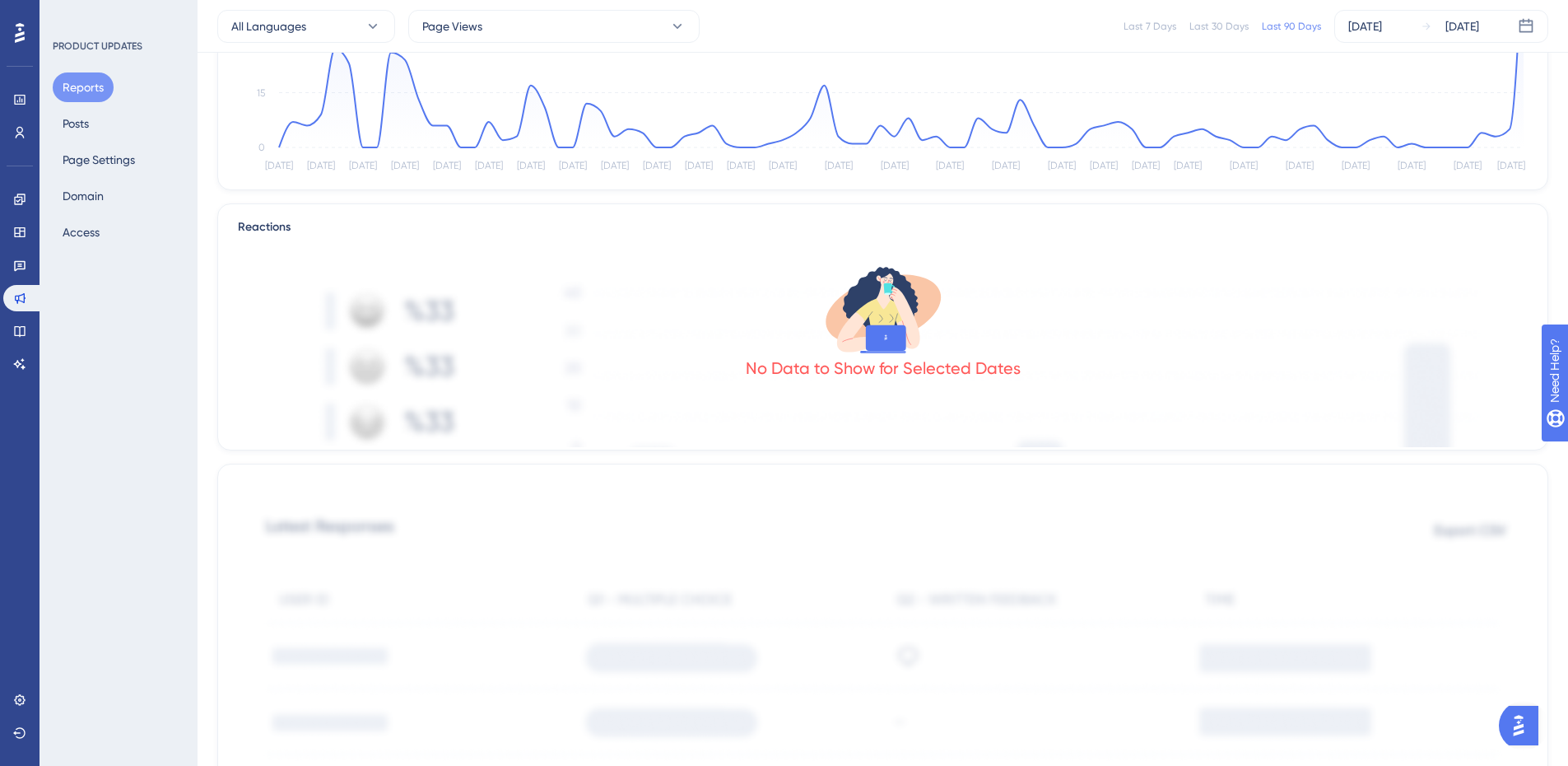
click at [961, 387] on div "No Data to Show for Selected Dates" at bounding box center [883, 342] width 1290 height 210
click at [950, 362] on div "No Data to Show for Selected Dates" at bounding box center [884, 368] width 275 height 23
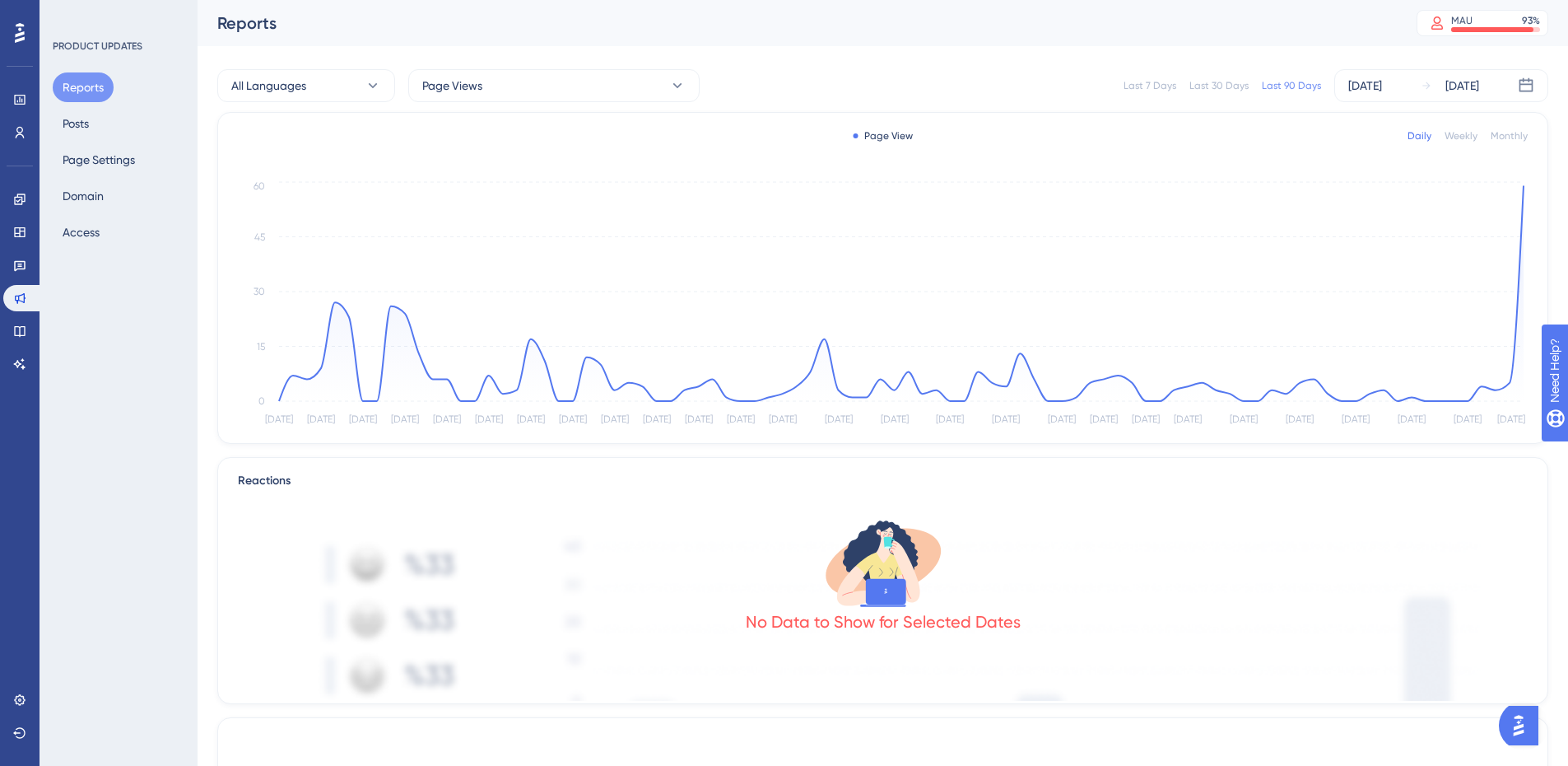
click at [1454, 140] on div "Weekly" at bounding box center [1461, 136] width 33 height 13
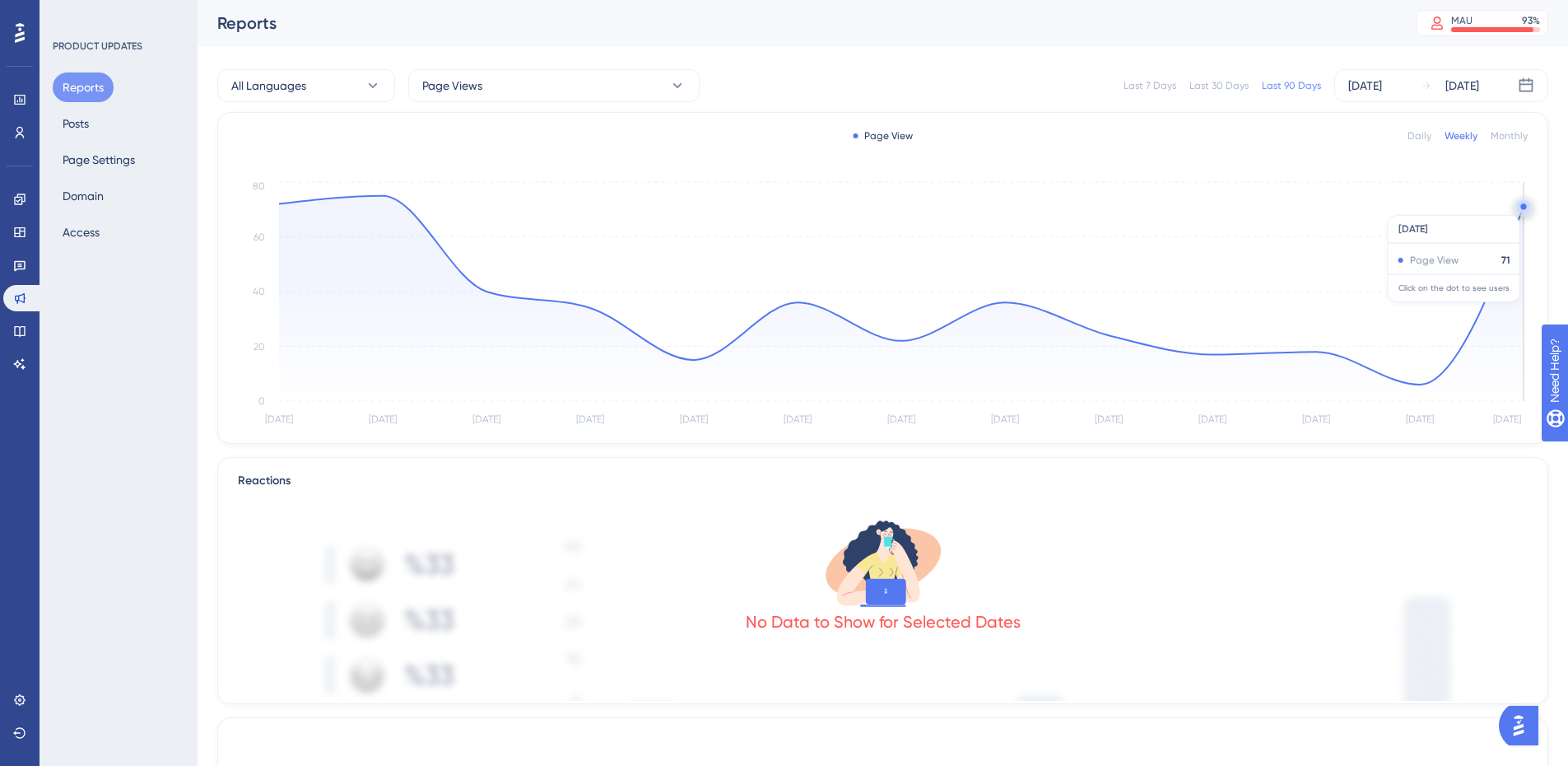
click at [1522, 206] on circle at bounding box center [1523, 206] width 6 height 6
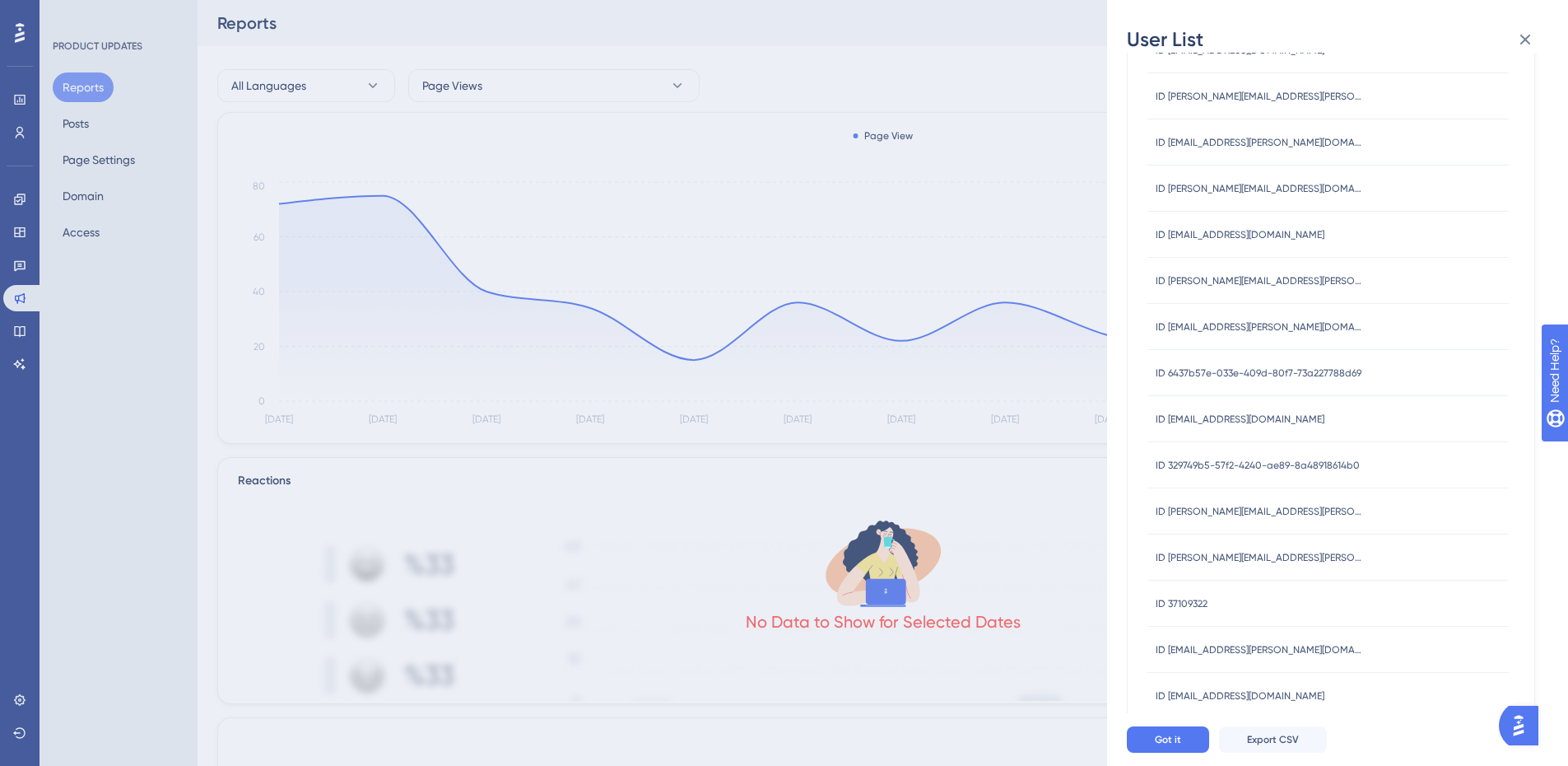
scroll to position [442, 0]
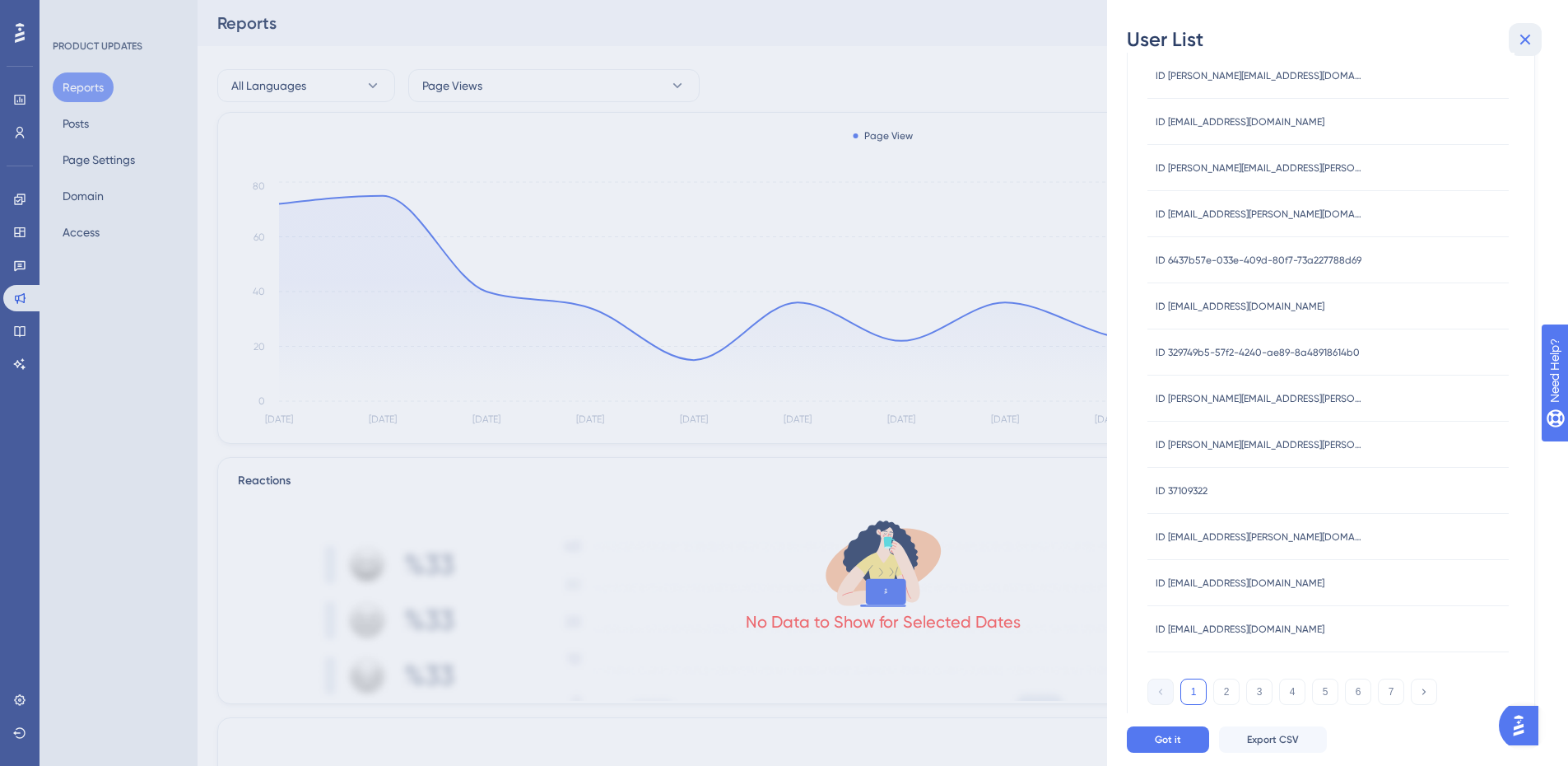
drag, startPoint x: 1528, startPoint y: 35, endPoint x: 1386, endPoint y: 81, distance: 149.3
click at [1528, 36] on icon at bounding box center [1525, 39] width 20 height 20
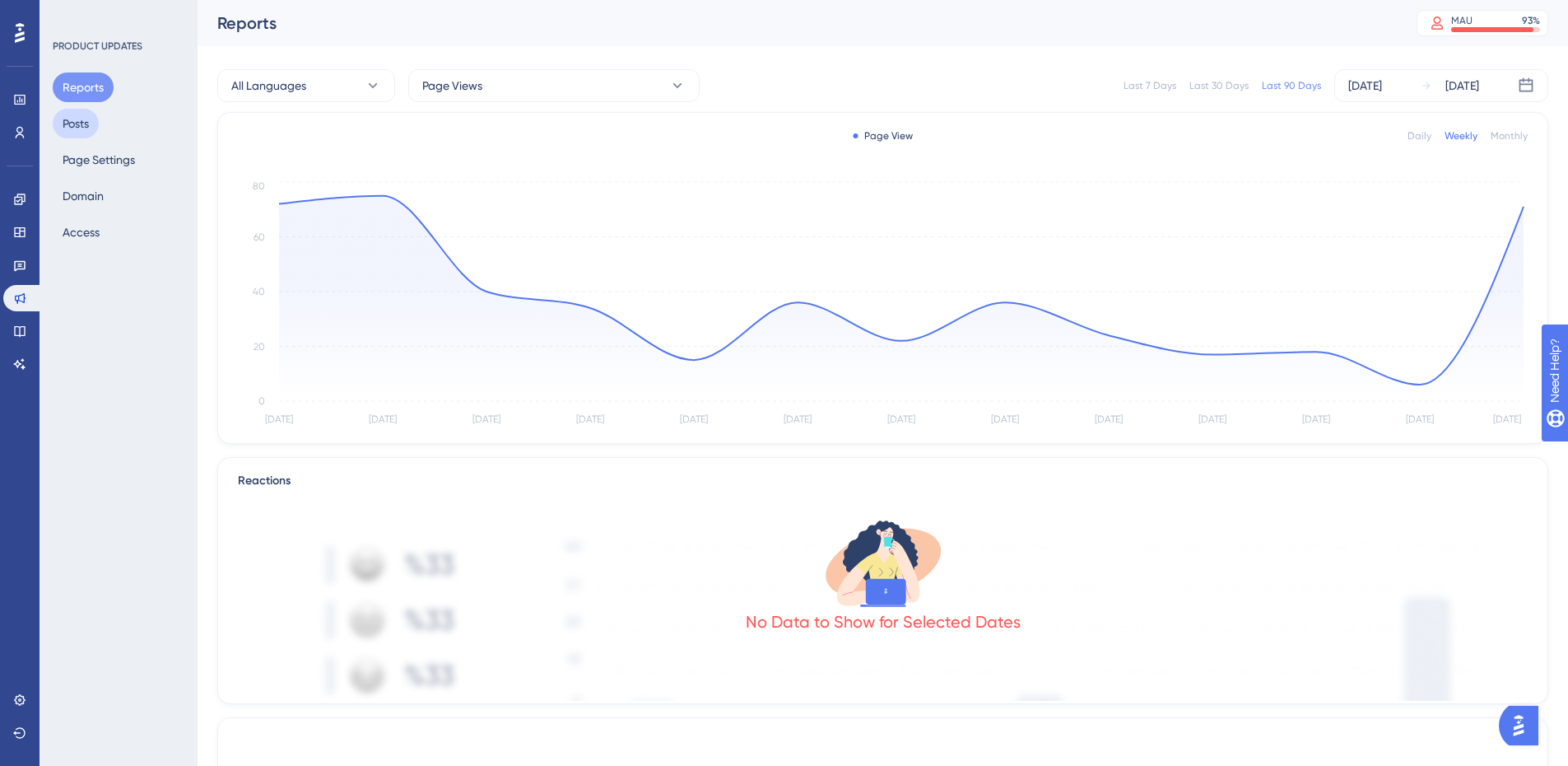
click at [92, 117] on button "Posts" at bounding box center [76, 124] width 46 height 30
